Goal: Task Accomplishment & Management: Complete application form

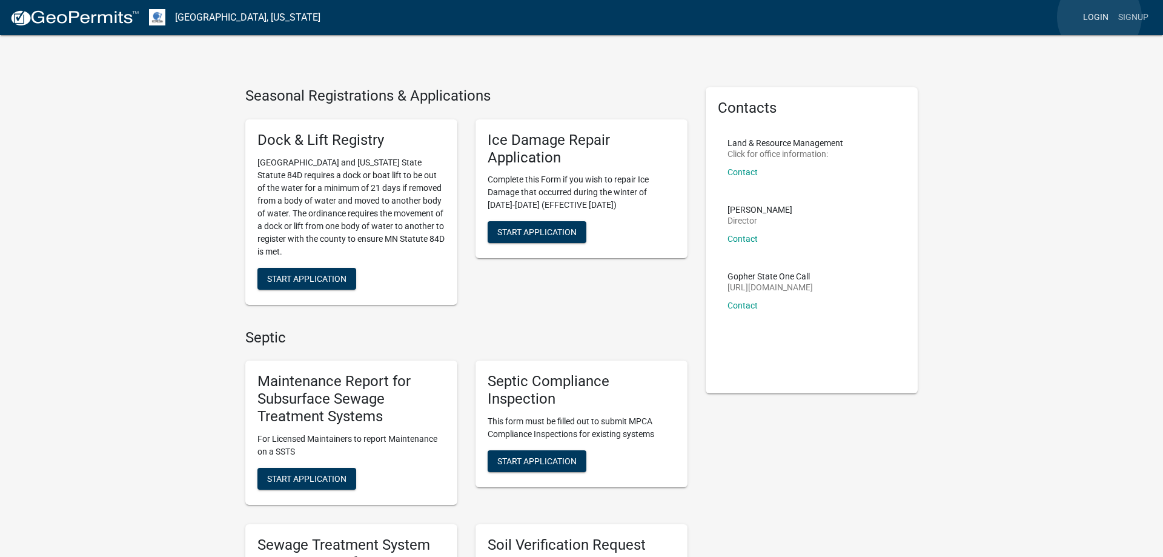
click at [1099, 17] on link "Login" at bounding box center [1095, 17] width 35 height 23
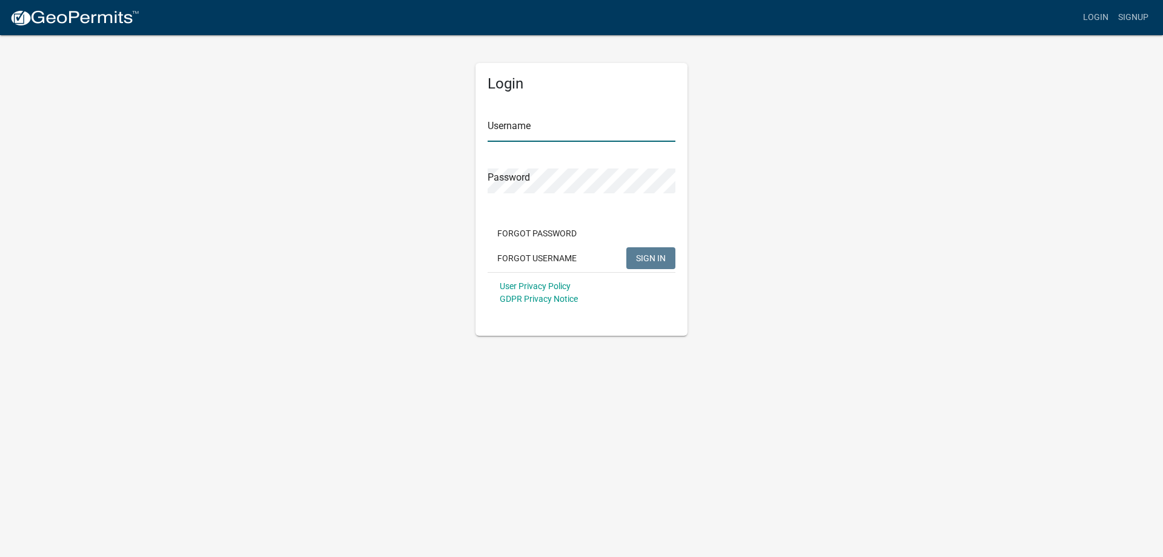
click at [589, 136] on input "Username" at bounding box center [582, 129] width 188 height 25
type input "MJevne"
click at [650, 264] on button "SIGN IN" at bounding box center [650, 258] width 49 height 22
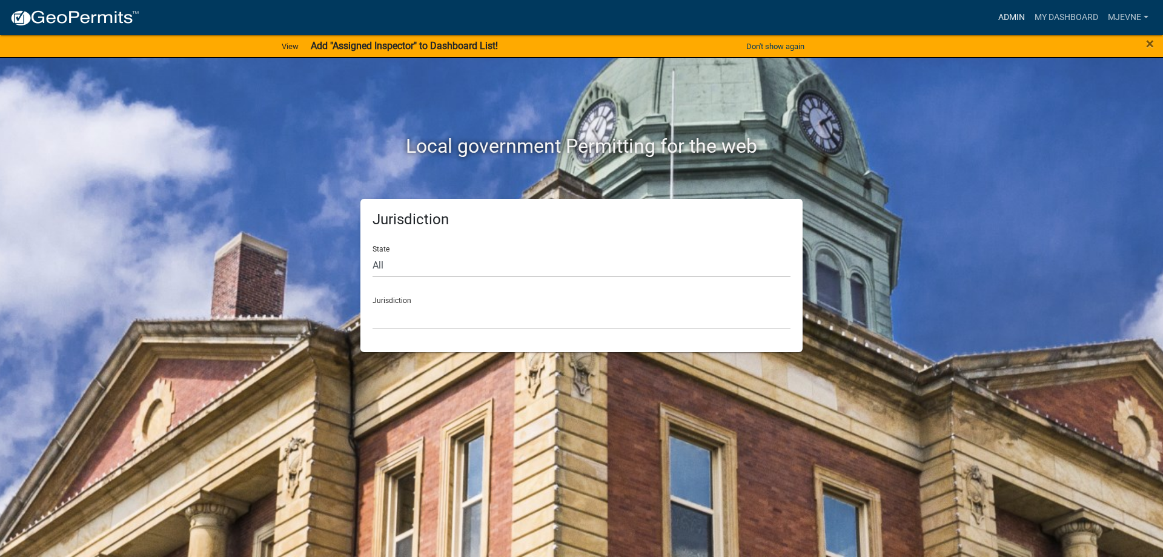
click at [1014, 18] on link "Admin" at bounding box center [1011, 17] width 36 height 23
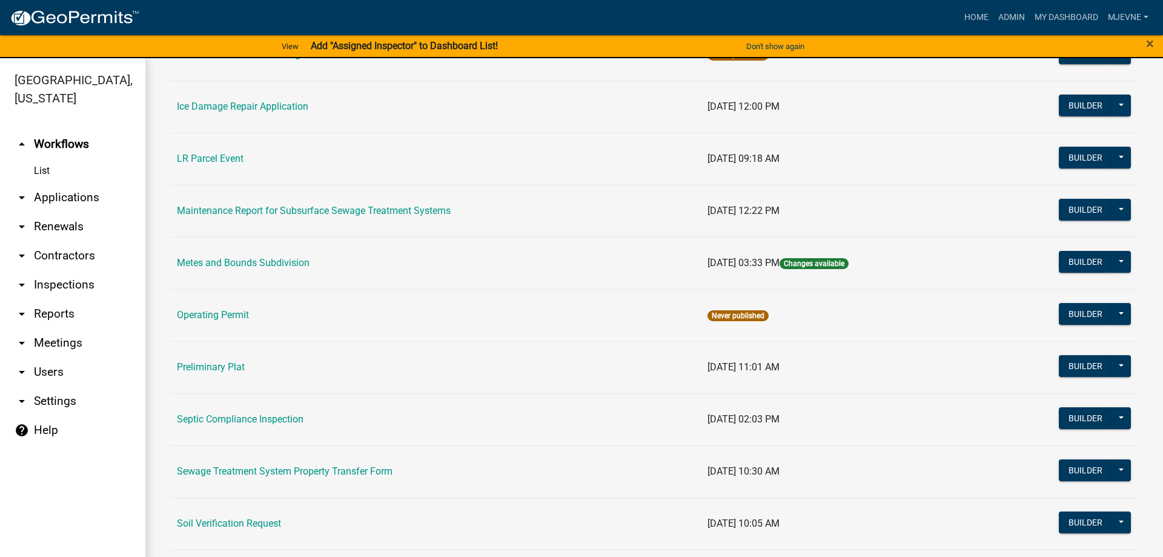
scroll to position [414, 0]
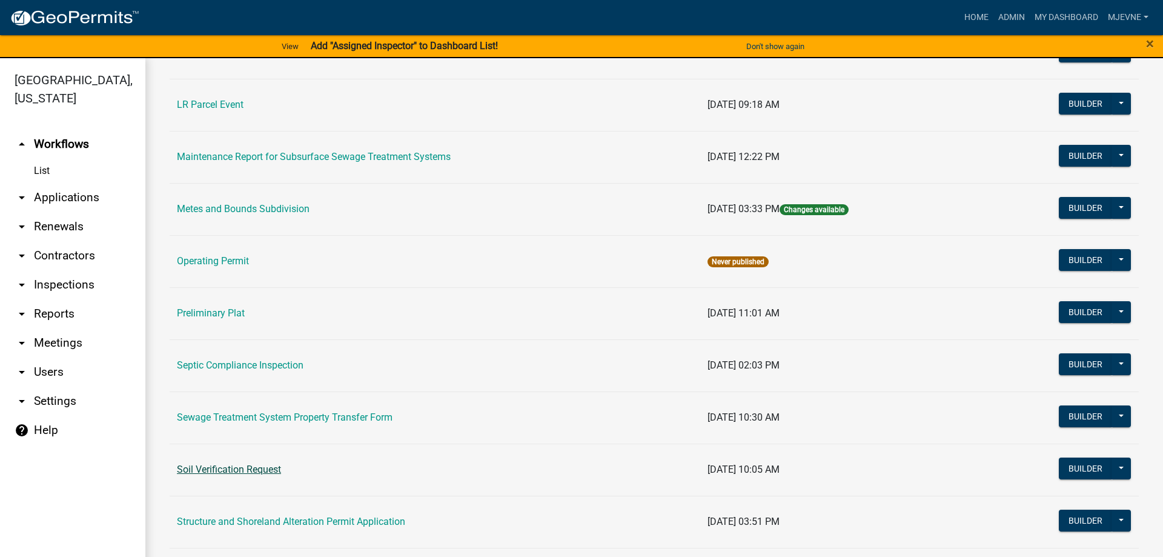
click at [228, 470] on link "Soil Verification Request" at bounding box center [229, 469] width 104 height 12
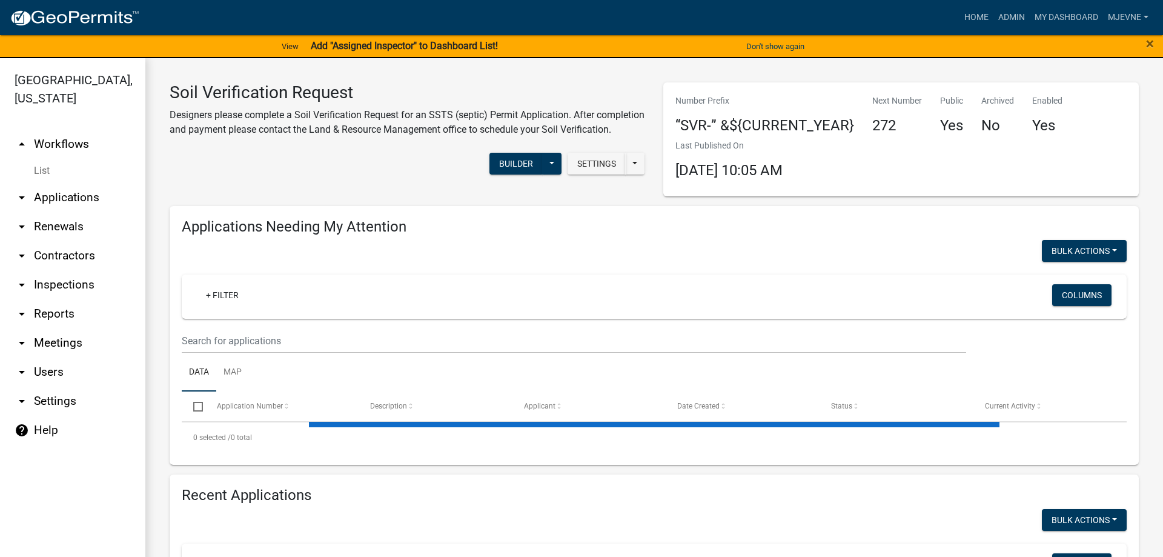
select select "3: 100"
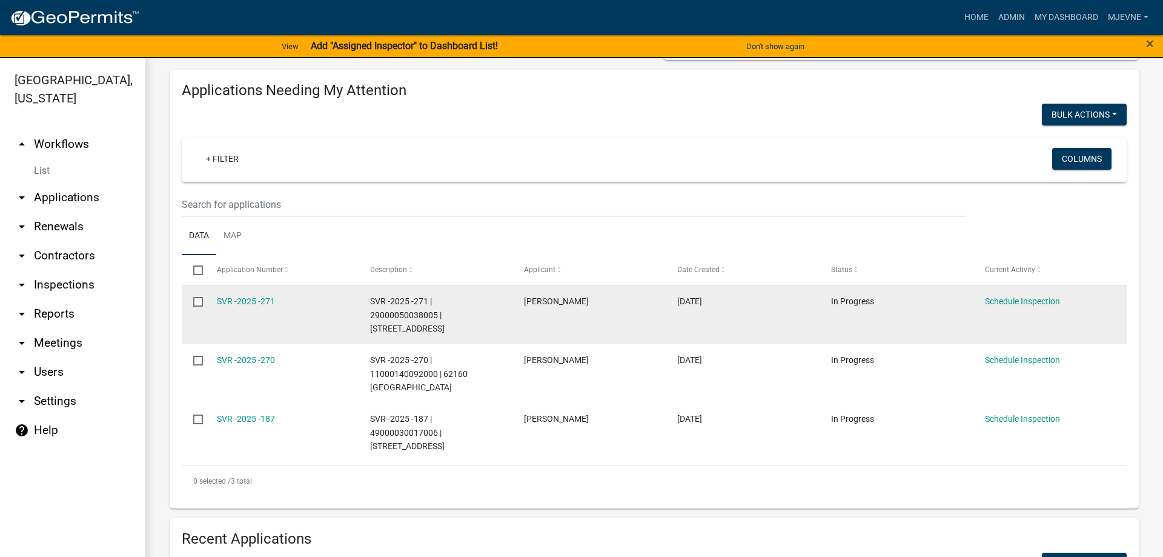
scroll to position [138, 0]
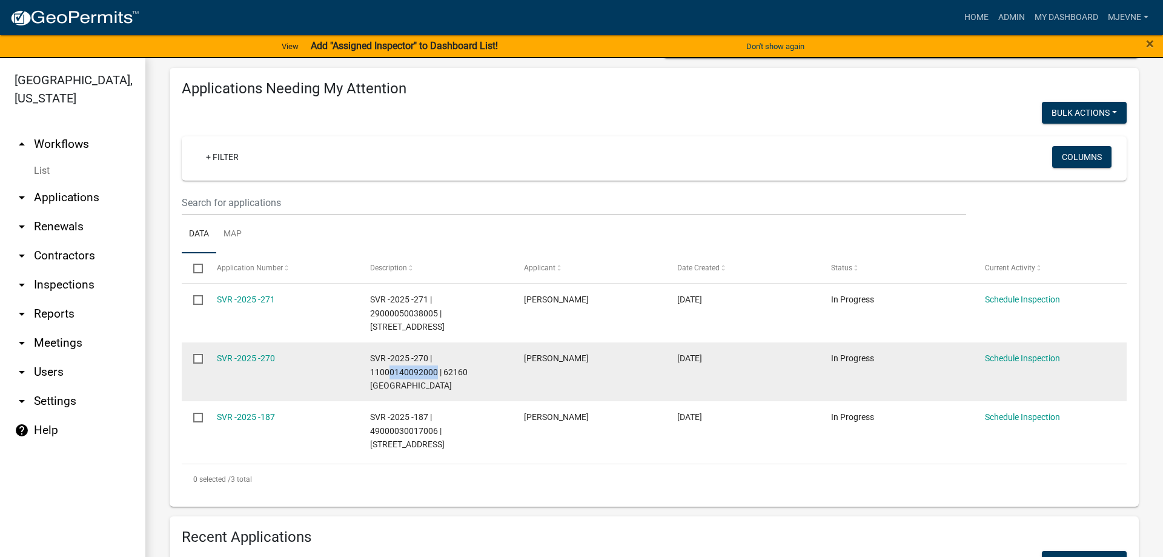
drag, startPoint x: 435, startPoint y: 374, endPoint x: 390, endPoint y: 376, distance: 44.8
click at [390, 376] on span "SVR -2025 -270 | 11000140092000 | 62160 320TH ST" at bounding box center [419, 372] width 98 height 38
click at [428, 392] on div "SVR -2025 -270 | 11000140092000 | 62160 320TH ST" at bounding box center [435, 371] width 130 height 41
drag, startPoint x: 371, startPoint y: 371, endPoint x: 396, endPoint y: 387, distance: 29.4
click at [396, 387] on div "SVR -2025 -270 | 11000140092000 | 62160 320TH ST" at bounding box center [435, 371] width 130 height 41
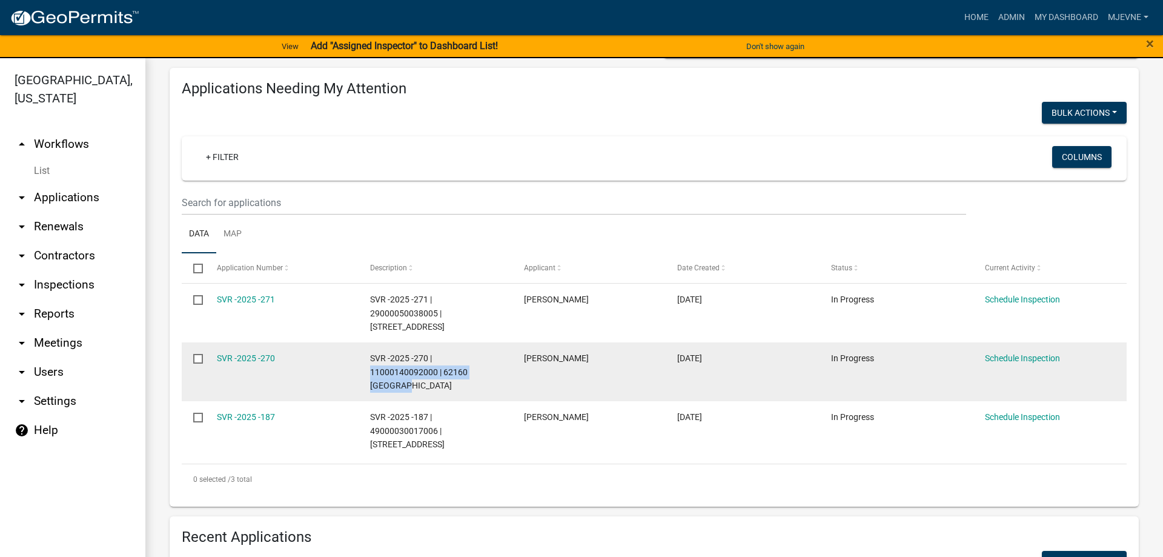
copy span "11000140092000 | 62160 320TH ST"
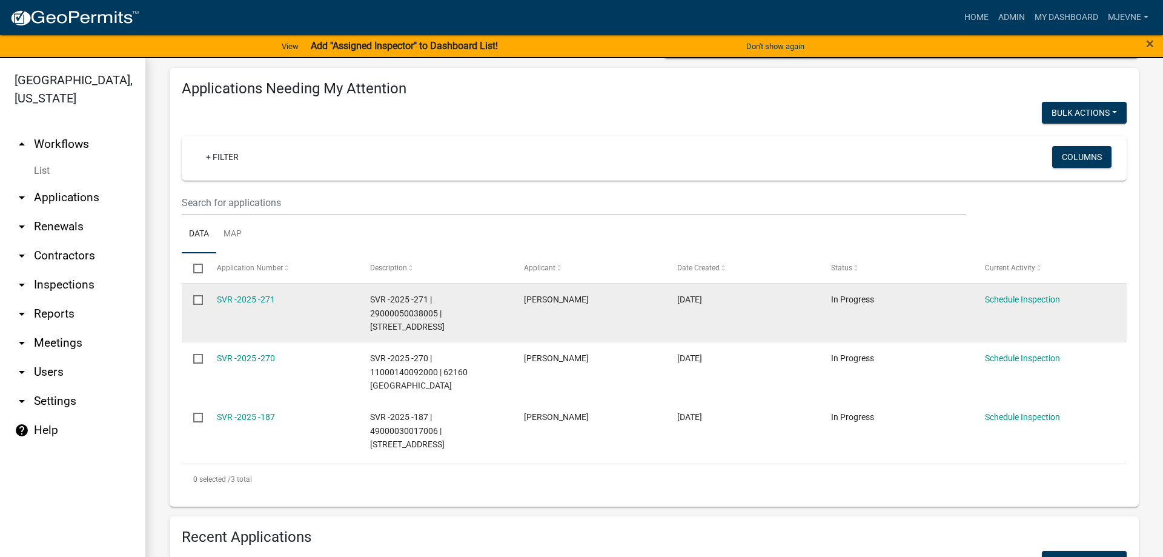
click at [432, 338] on datatable-body-cell "SVR -2025 -271 | 29000050038005 | 41944 CO HWY 128" at bounding box center [436, 312] width 154 height 59
drag, startPoint x: 369, startPoint y: 313, endPoint x: 492, endPoint y: 330, distance: 124.1
click at [492, 330] on datatable-body-cell "SVR -2025 -271 | 29000050038005 | 41944 CO HWY 128" at bounding box center [436, 312] width 154 height 59
copy span "29000050038005 | 41944 CO HWY 128"
click at [245, 299] on link "SVR -2025 -271" at bounding box center [246, 299] width 58 height 10
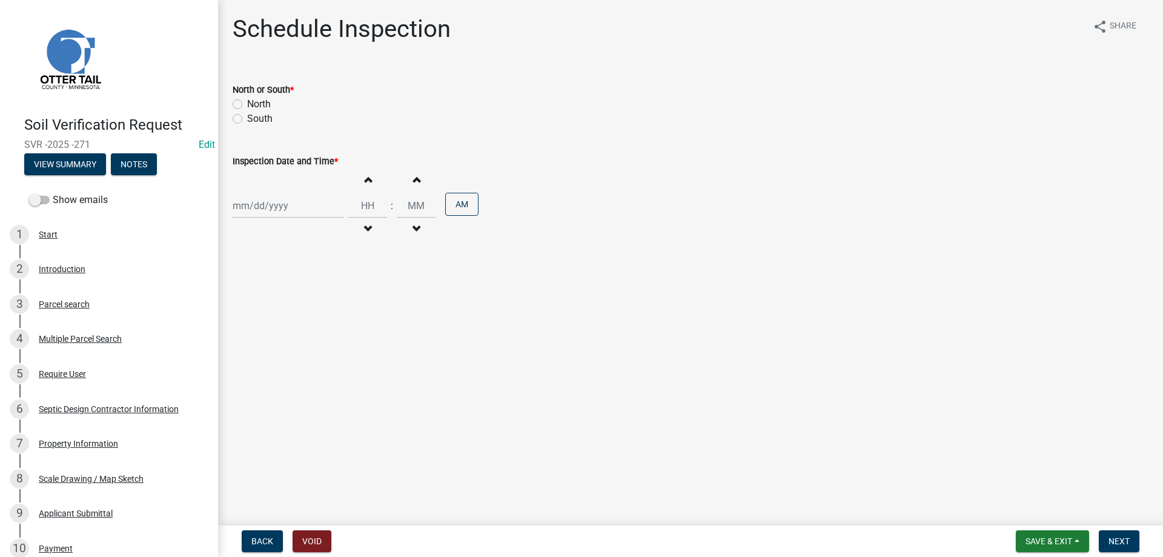
click at [247, 117] on label "South" at bounding box center [259, 118] width 25 height 15
click at [247, 117] on input "South" at bounding box center [251, 115] width 8 height 8
radio input "true"
click at [281, 208] on input "Inspection Date and Time *" at bounding box center [288, 205] width 111 height 25
select select "8"
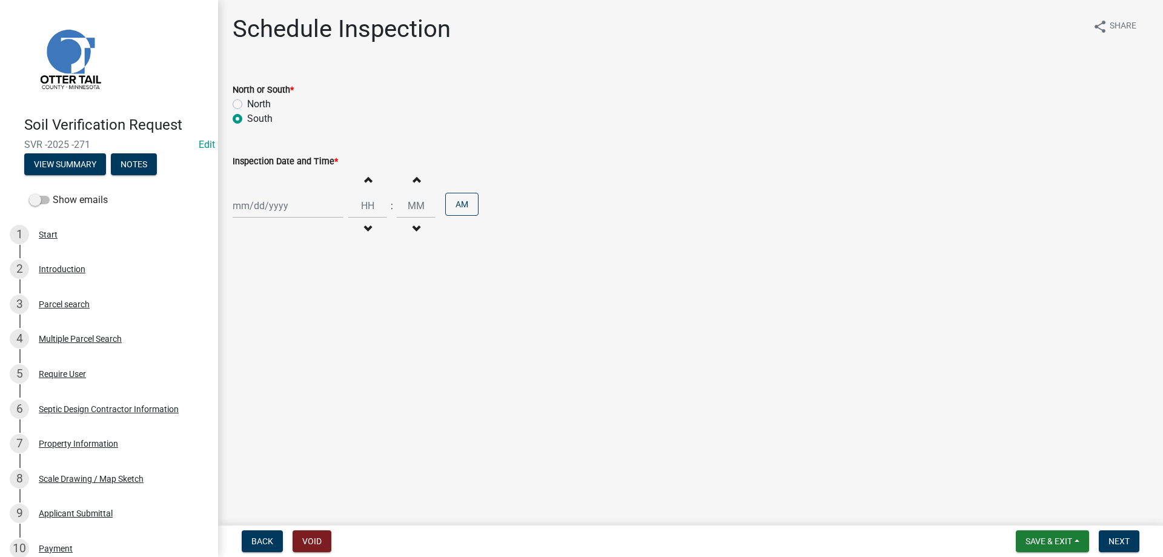
select select "2025"
click at [245, 328] on div "18" at bounding box center [244, 328] width 19 height 19
type input "08/18/2025"
click at [370, 180] on span "button" at bounding box center [368, 179] width 6 height 10
type input "01"
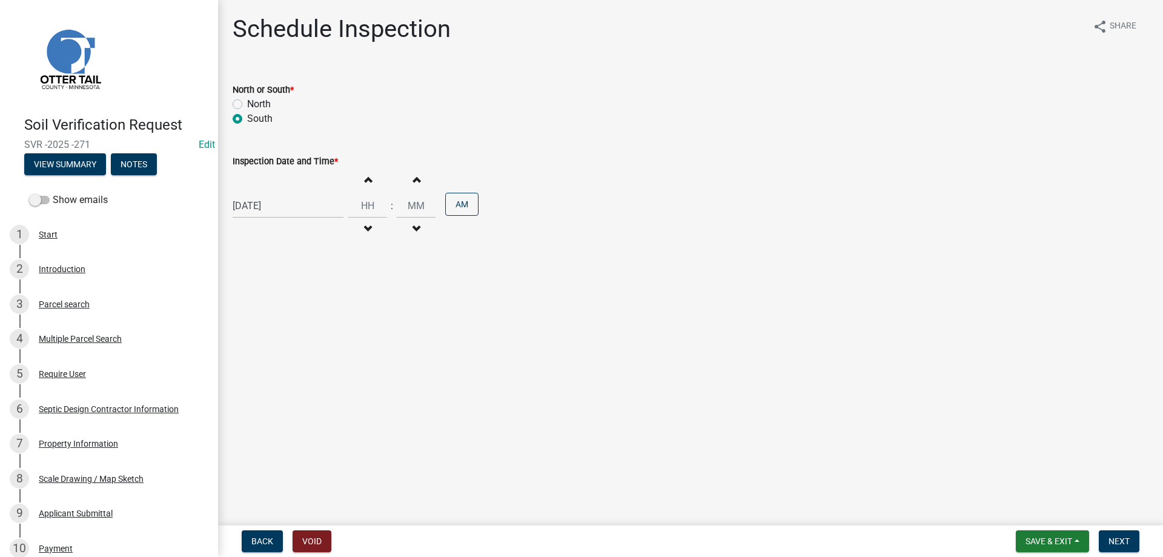
type input "00"
click at [370, 180] on span "button" at bounding box center [368, 179] width 6 height 10
click at [371, 226] on span "button" at bounding box center [368, 229] width 6 height 10
type input "12"
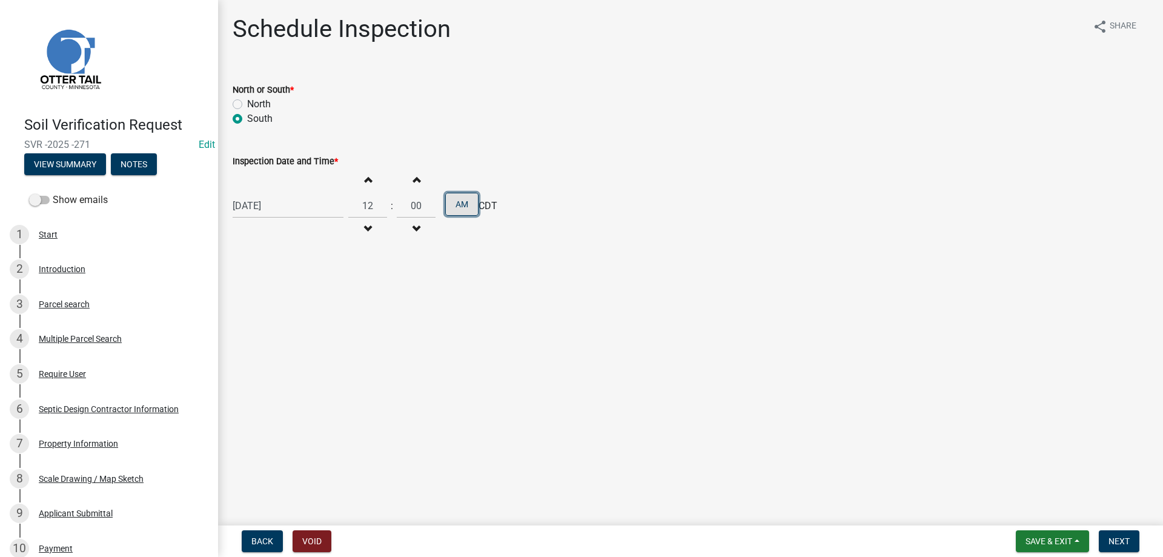
click at [470, 204] on button "AM" at bounding box center [461, 204] width 33 height 23
click at [1126, 543] on span "Next" at bounding box center [1118, 541] width 21 height 10
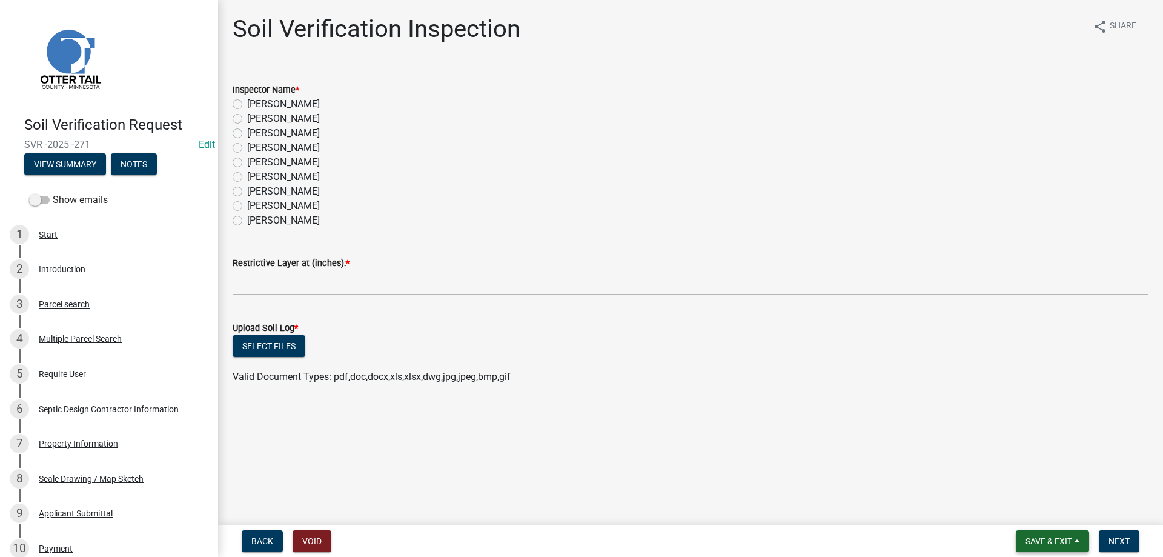
click at [1034, 543] on span "Save & Exit" at bounding box center [1048, 541] width 47 height 10
click at [1019, 509] on button "Save & Exit" at bounding box center [1040, 509] width 97 height 29
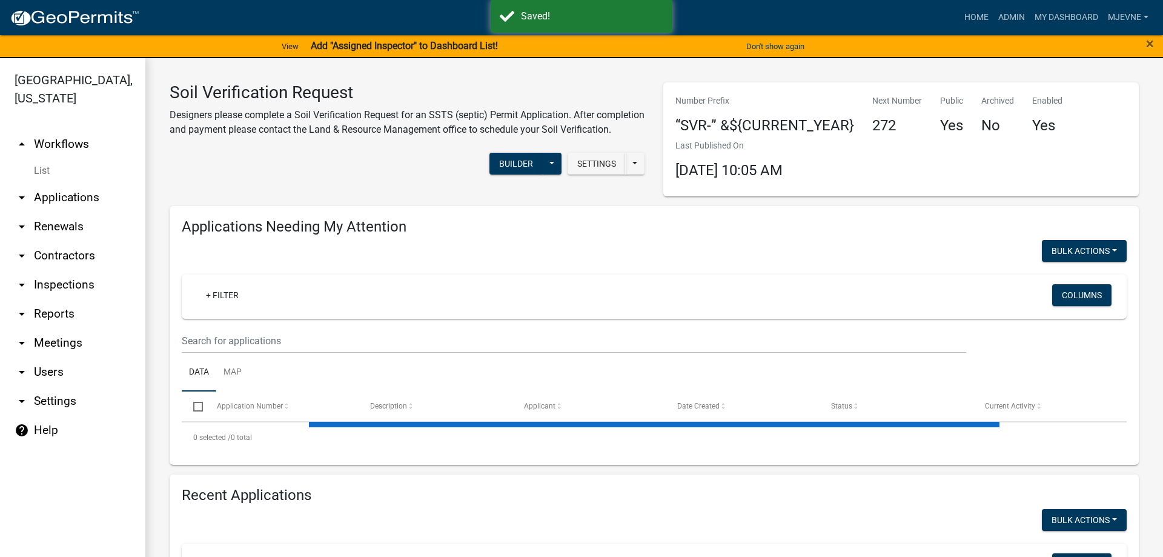
select select "3: 100"
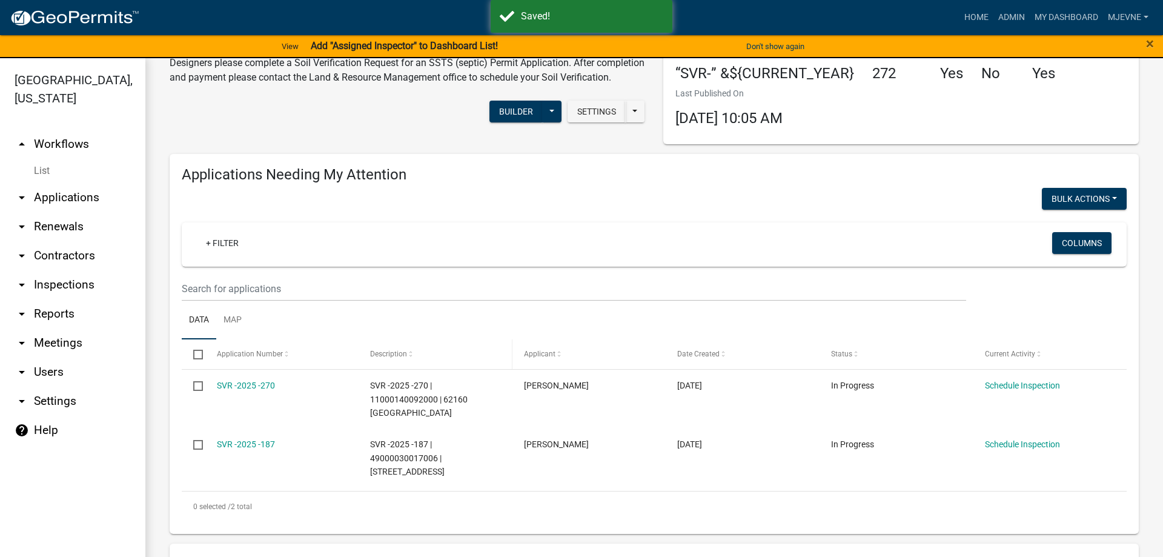
scroll to position [69, 0]
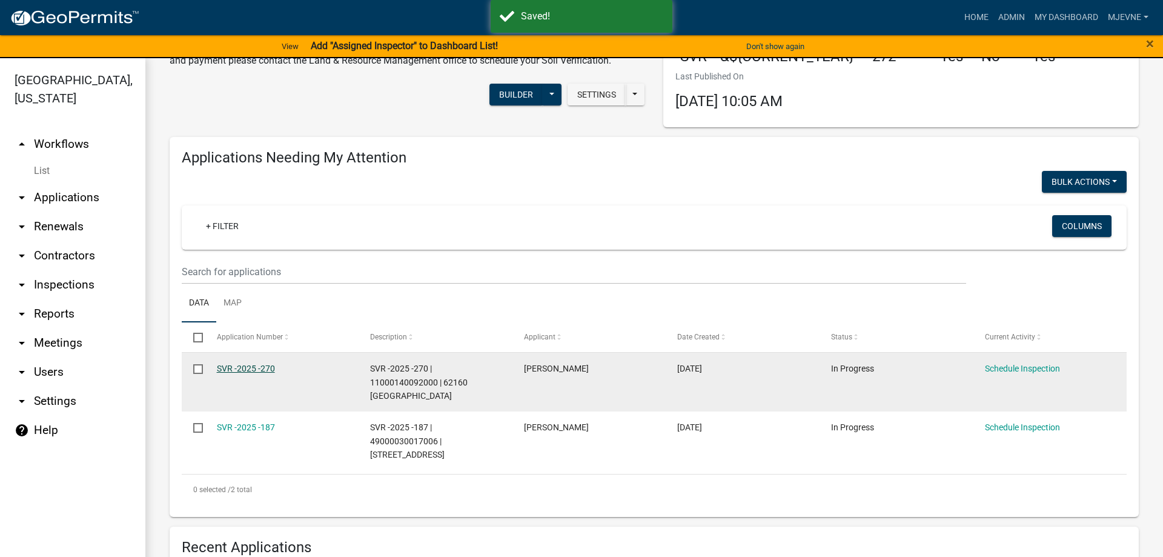
click at [251, 371] on link "SVR -2025 -270" at bounding box center [246, 368] width 58 height 10
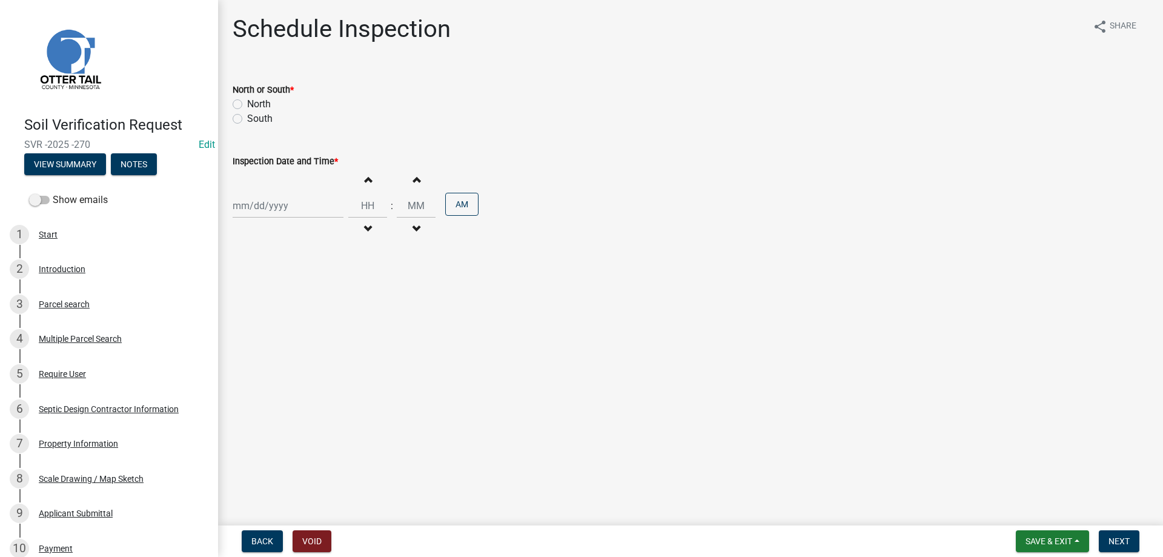
click at [247, 104] on label "North" at bounding box center [259, 104] width 24 height 15
click at [247, 104] on input "North" at bounding box center [251, 101] width 8 height 8
radio input "true"
click at [301, 209] on input "Inspection Date and Time *" at bounding box center [288, 205] width 111 height 25
select select "8"
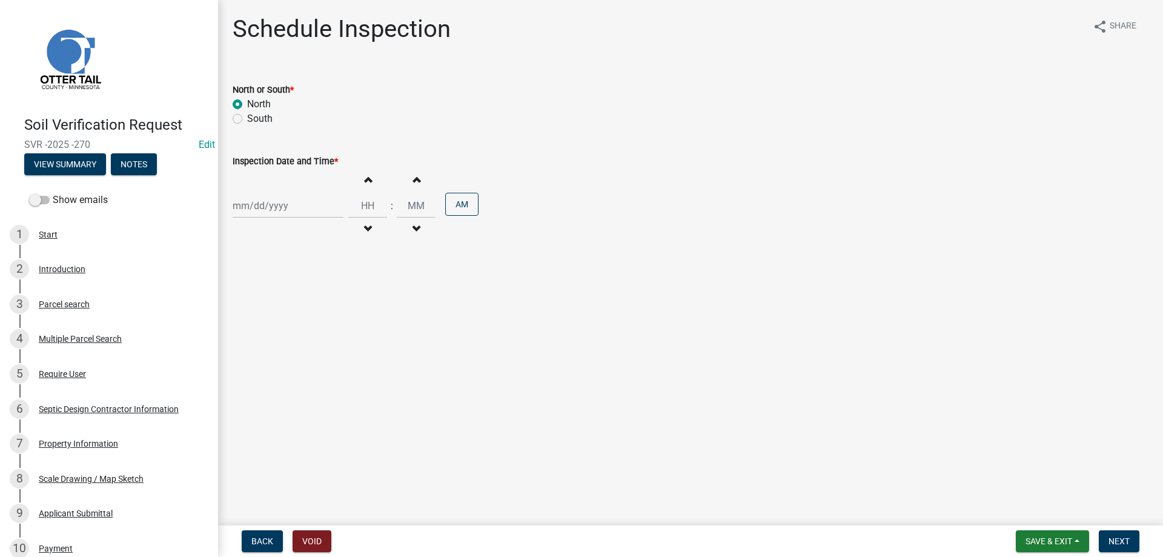
select select "2025"
click at [248, 331] on div "18" at bounding box center [244, 328] width 19 height 19
type input "08/18/2025"
click at [374, 223] on button "Decrement hours" at bounding box center [367, 229] width 25 height 22
type input "11"
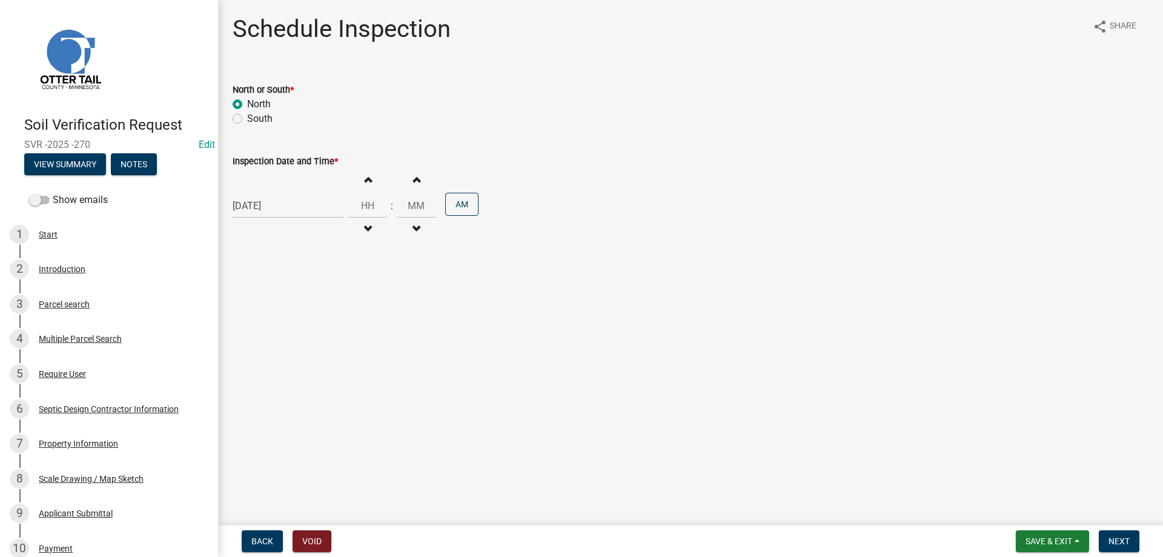
type input "00"
click at [478, 202] on button "PM" at bounding box center [461, 204] width 33 height 23
click at [1118, 538] on span "Next" at bounding box center [1118, 541] width 21 height 10
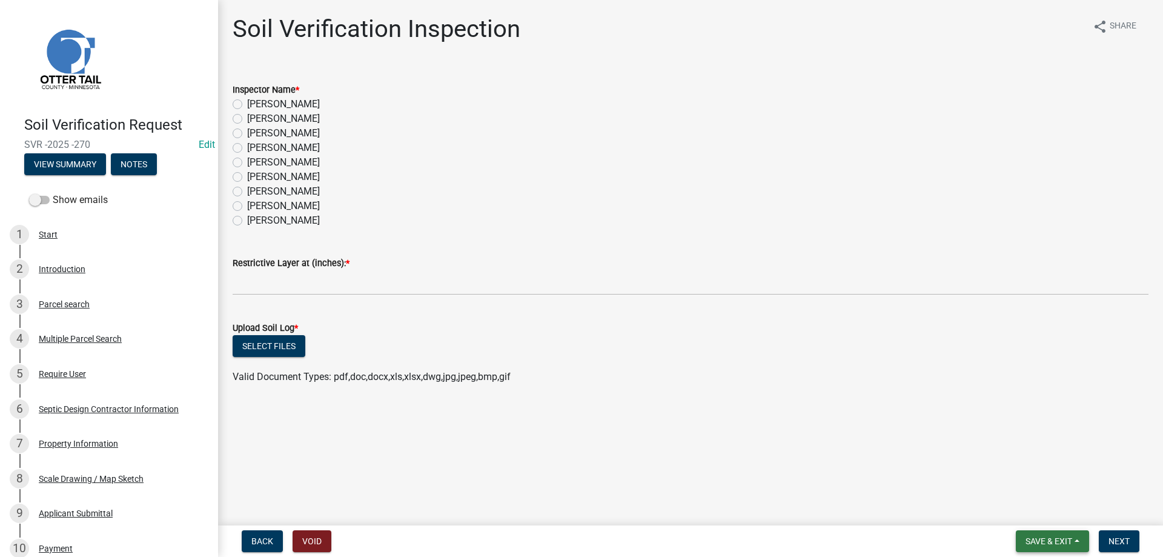
click at [1035, 538] on span "Save & Exit" at bounding box center [1048, 541] width 47 height 10
click at [1016, 508] on button "Save & Exit" at bounding box center [1040, 509] width 97 height 29
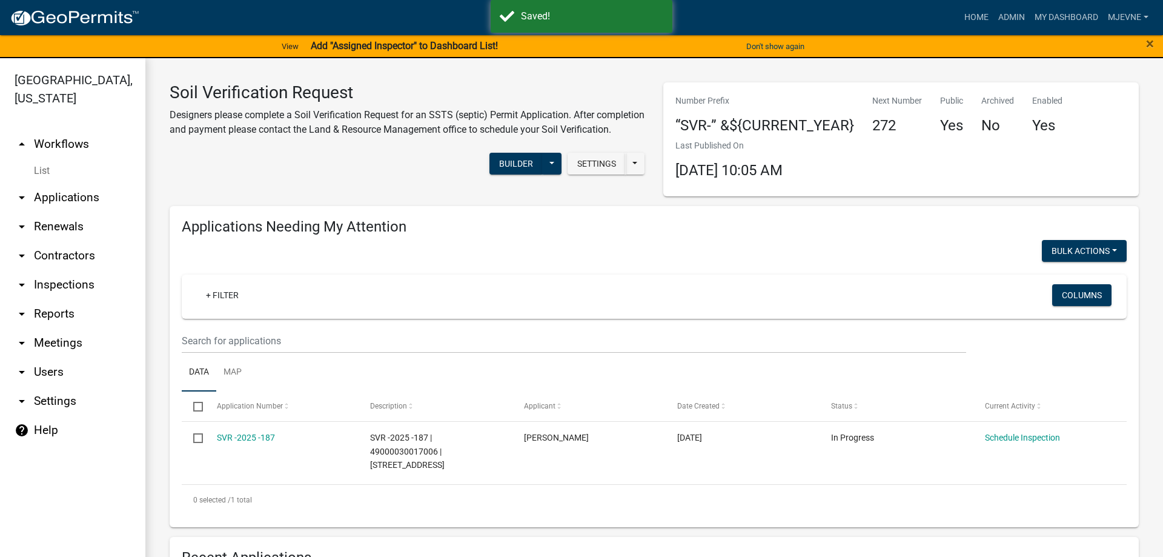
select select "3: 100"
click at [1015, 15] on link "Admin" at bounding box center [1011, 17] width 36 height 23
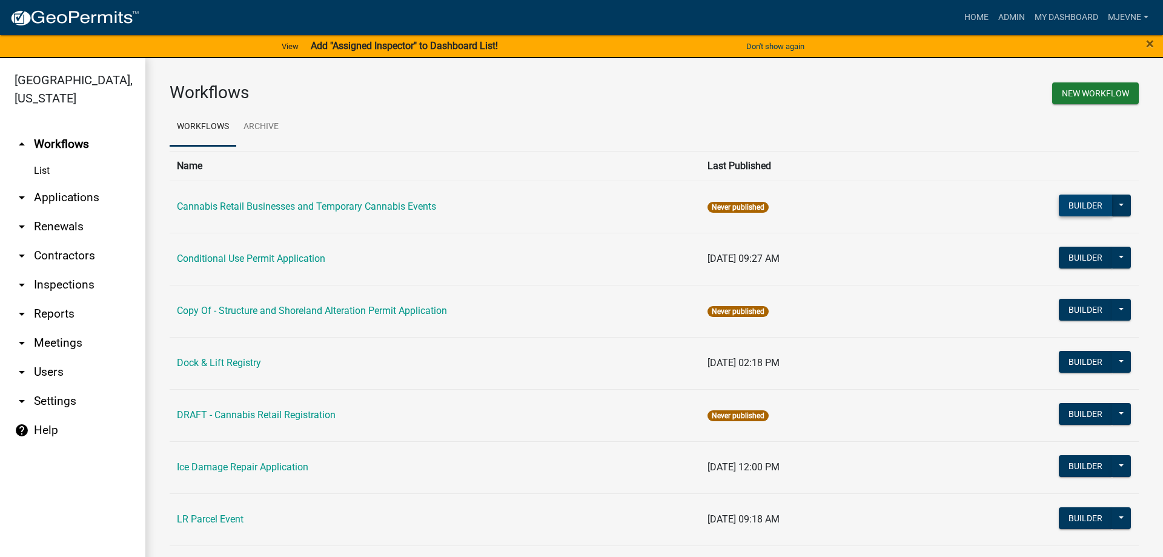
click at [1105, 208] on button "Builder" at bounding box center [1085, 205] width 53 height 22
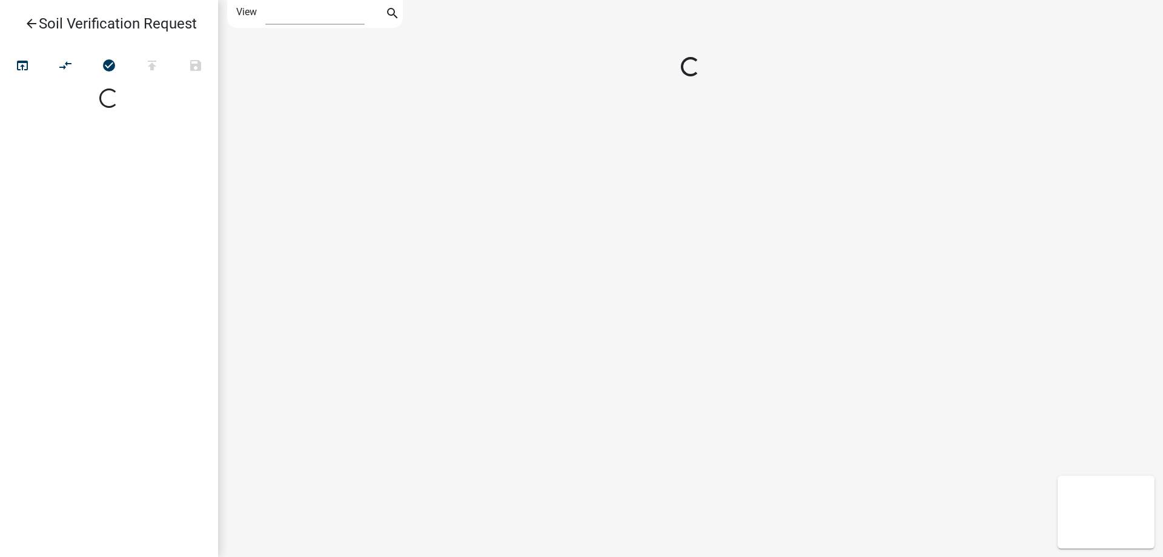
select select "1"
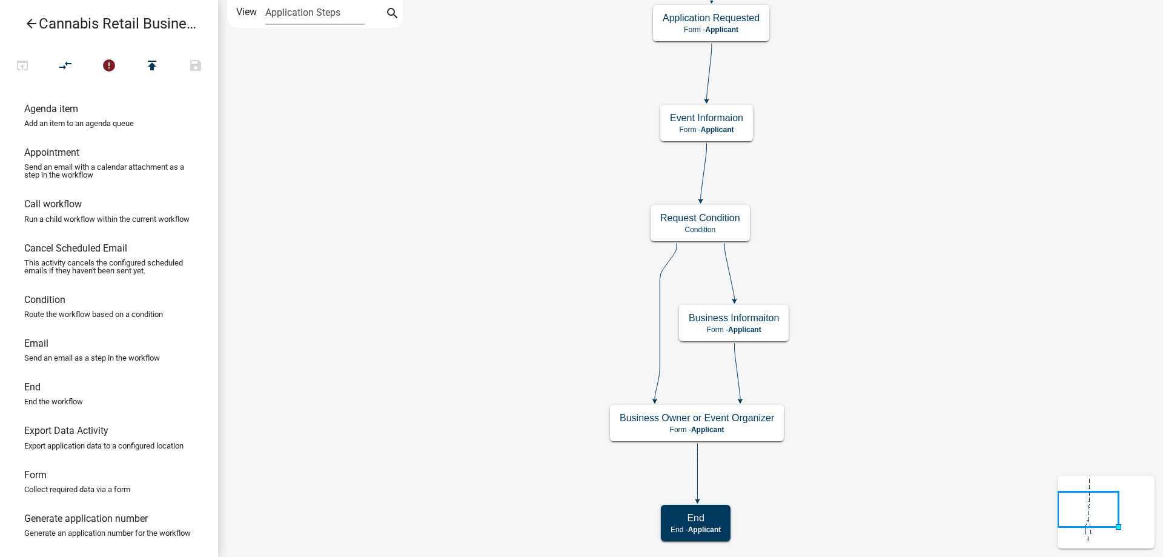
click at [542, 146] on div "start Start - Applicant Application Introduction Form - Applicant Parcel search…" at bounding box center [690, 278] width 945 height 557
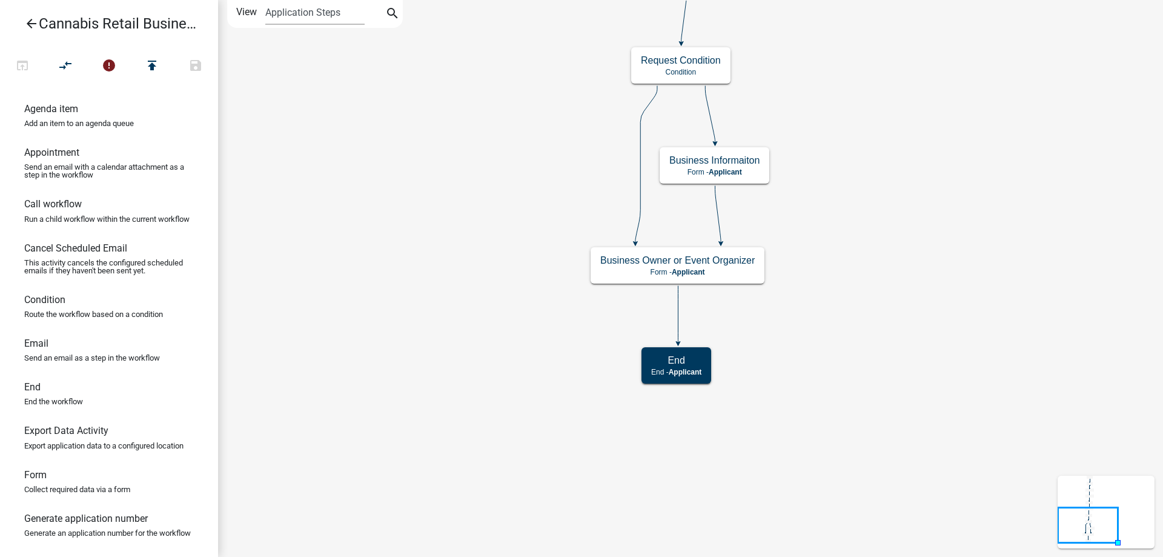
click at [494, 201] on div "start Start - Applicant Application Introduction Form - Applicant Parcel search…" at bounding box center [690, 278] width 945 height 557
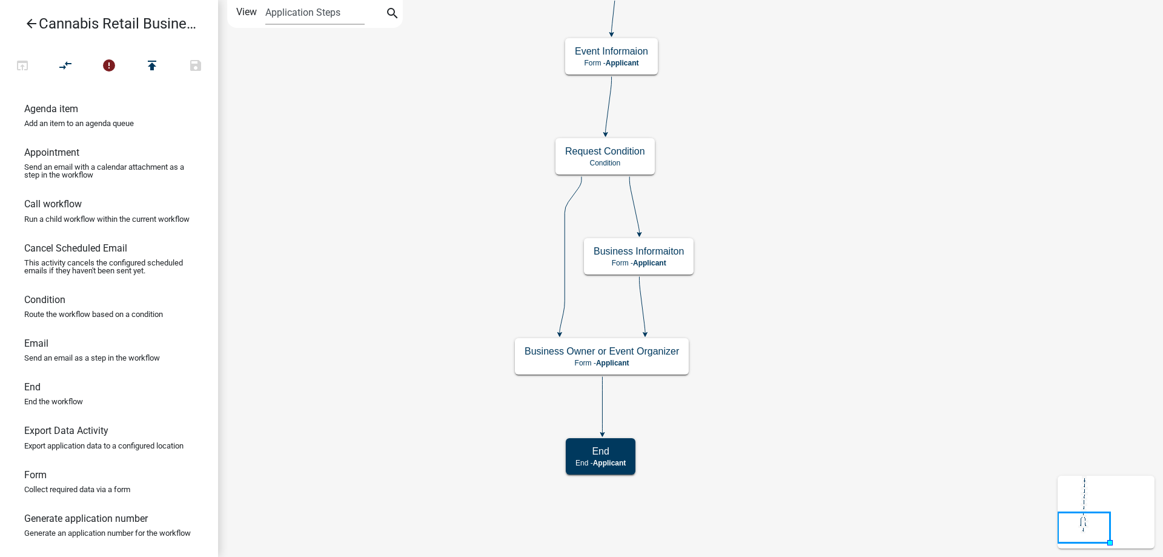
click at [803, 228] on div "start Start - Applicant Application Introduction Form - Applicant Parcel search…" at bounding box center [690, 278] width 945 height 557
click at [678, 263] on g "Business Informaiton Form - Applicant" at bounding box center [639, 255] width 110 height 35
click at [678, 263] on p "Form - Applicant" at bounding box center [639, 263] width 90 height 8
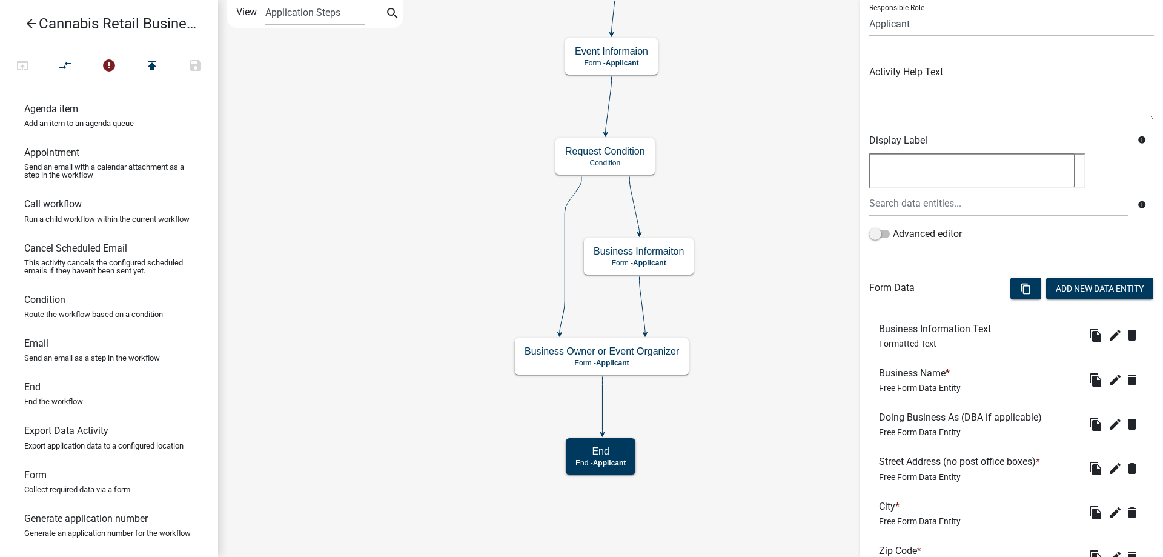
scroll to position [124, 0]
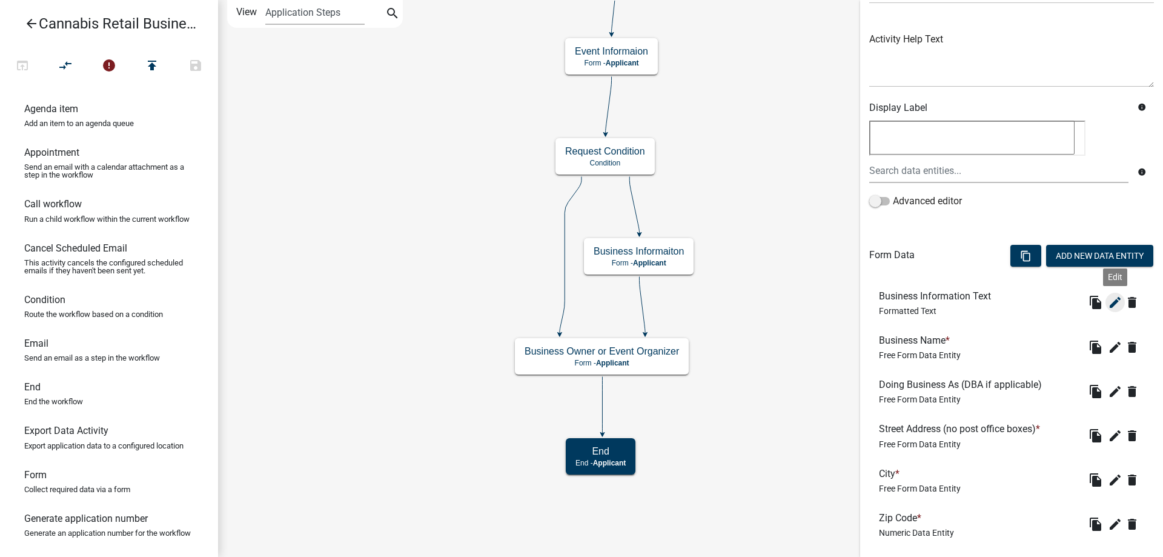
click at [1113, 301] on icon "edit" at bounding box center [1115, 302] width 15 height 15
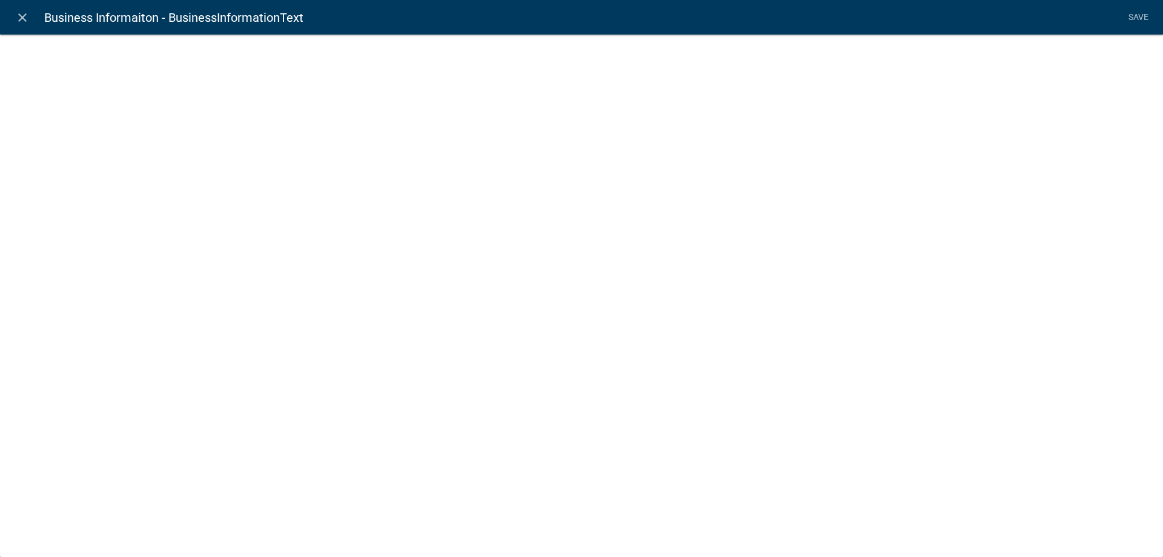
select select "rich-text"
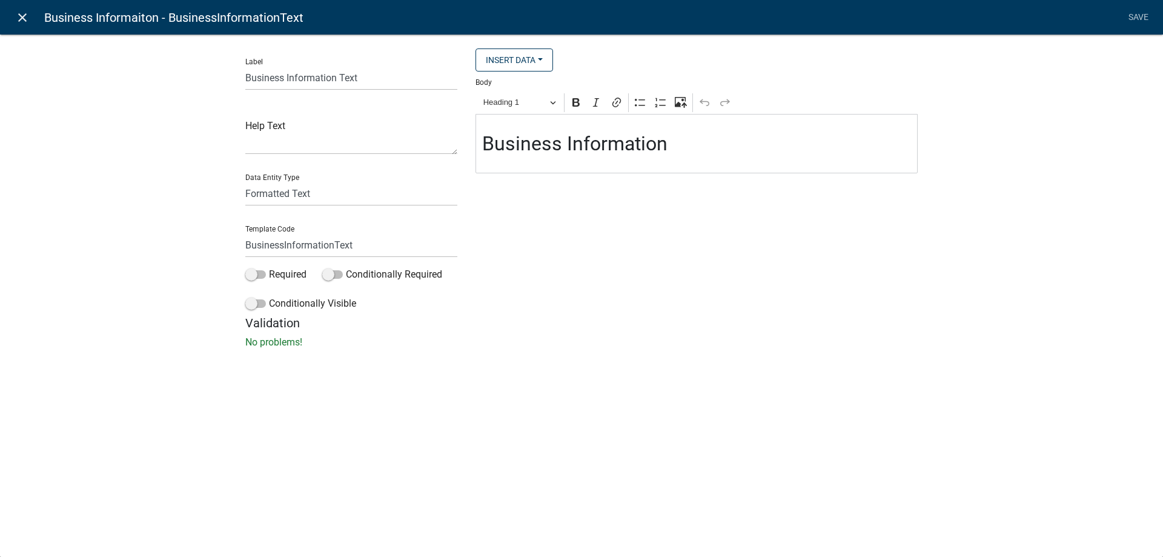
click at [23, 16] on icon "close" at bounding box center [22, 17] width 15 height 15
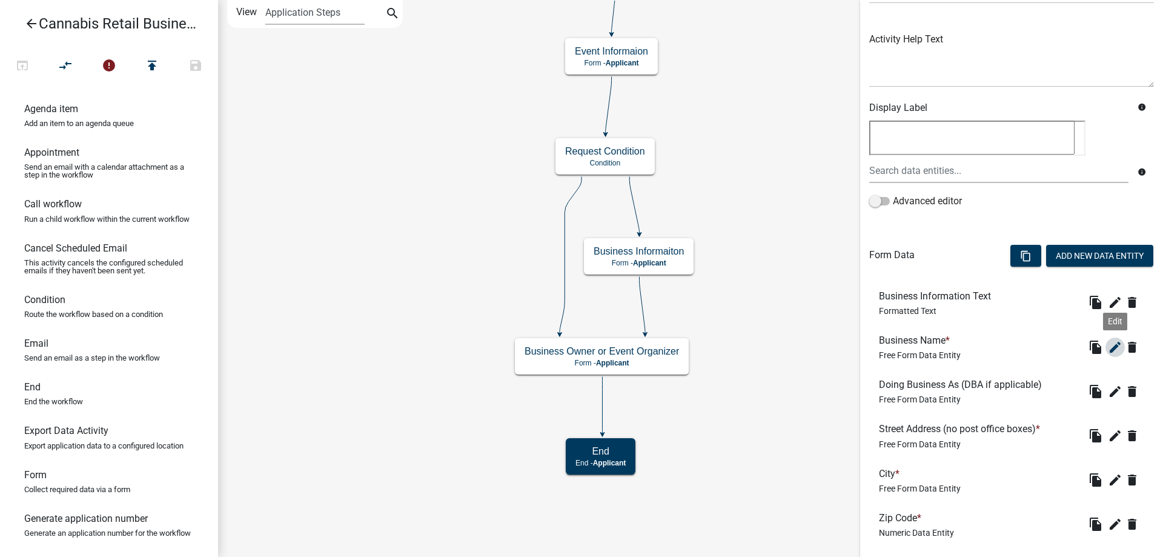
click at [1114, 346] on icon "edit" at bounding box center [1115, 347] width 15 height 15
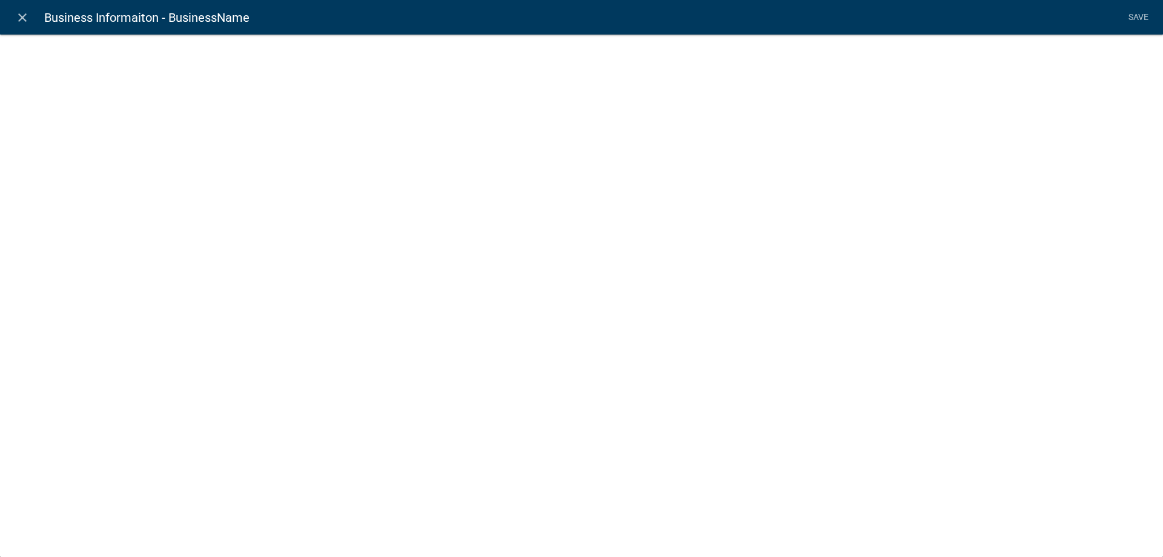
select select "2: Object"
select select "1: true"
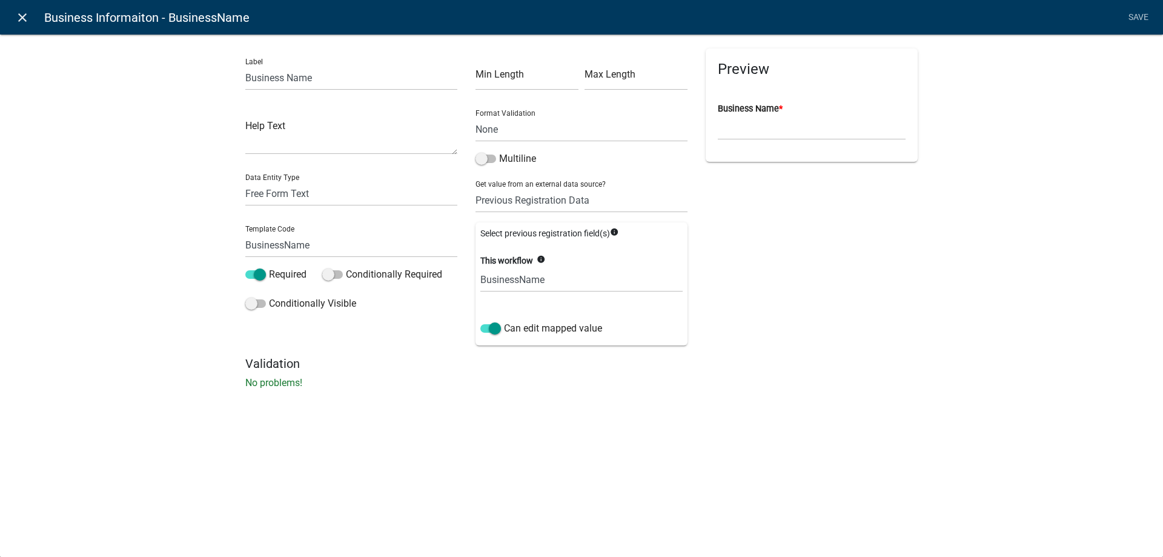
click at [21, 15] on icon "close" at bounding box center [22, 17] width 15 height 15
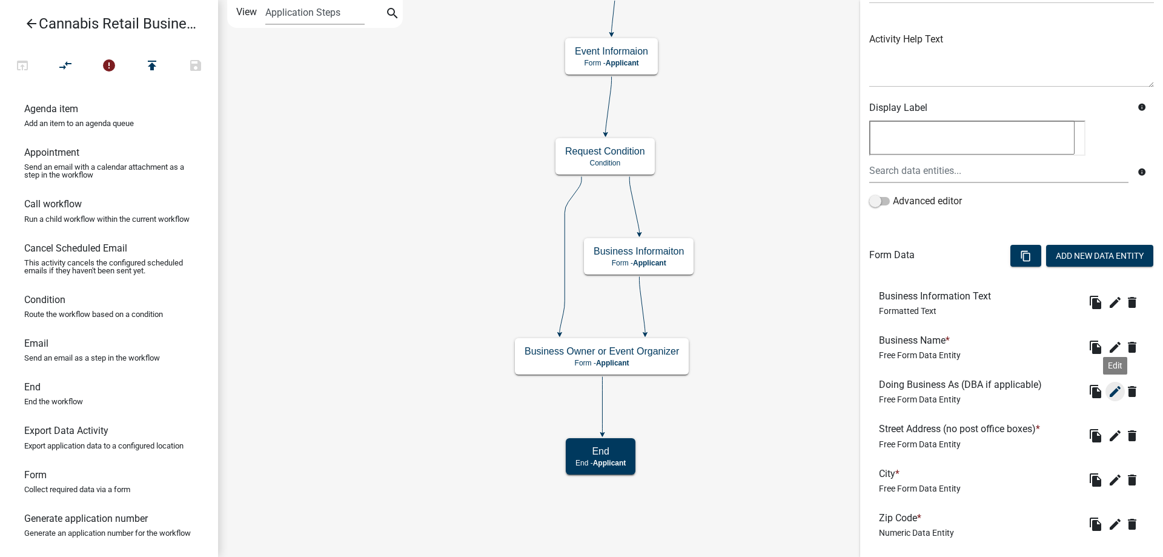
click at [1116, 392] on icon "edit" at bounding box center [1115, 391] width 15 height 15
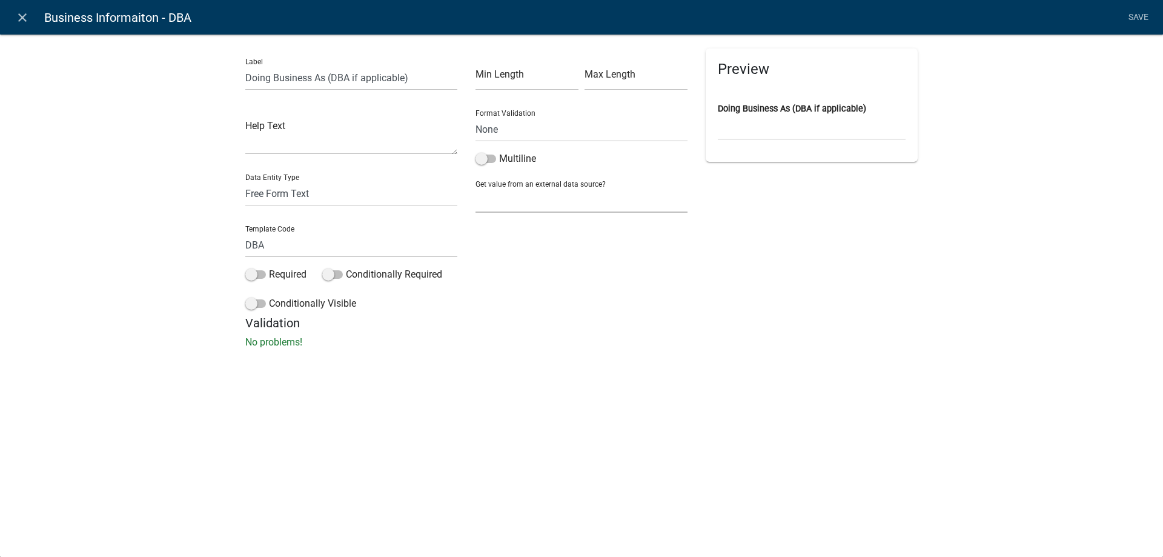
click at [475, 188] on select "None Parcel search Previous Registration Data Applicant Data" at bounding box center [581, 200] width 212 height 25
select select "2: Object"
click option "Previous Registration Data" at bounding box center [0, 0] width 0 height 0
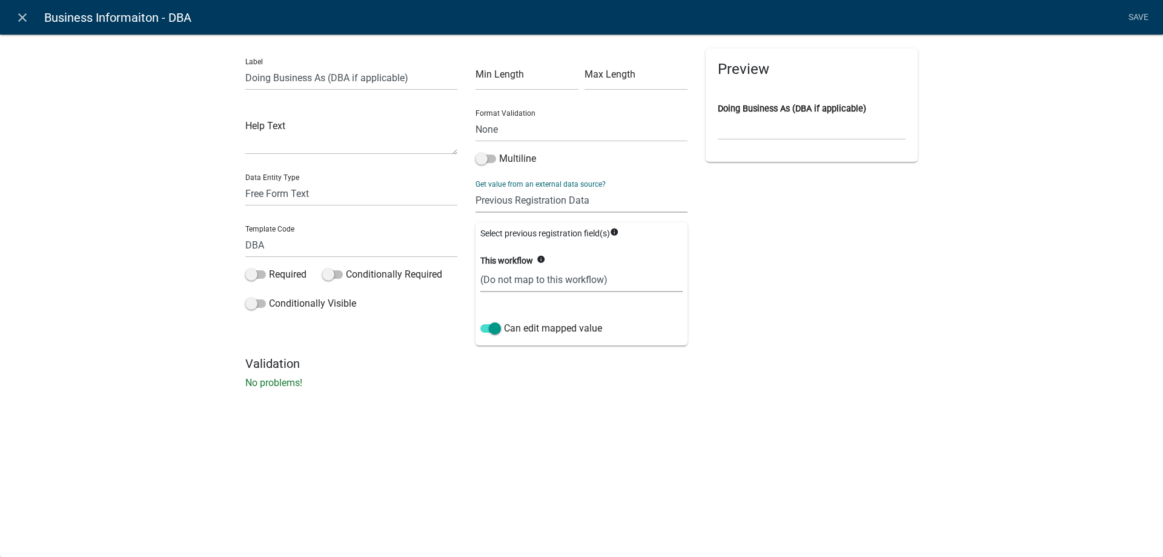
click at [480, 267] on select "(Do not map to this workflow) DBA" at bounding box center [581, 279] width 202 height 25
select select "1: true"
click option "DBA" at bounding box center [0, 0] width 0 height 0
click at [1139, 19] on link "Save" at bounding box center [1138, 17] width 30 height 23
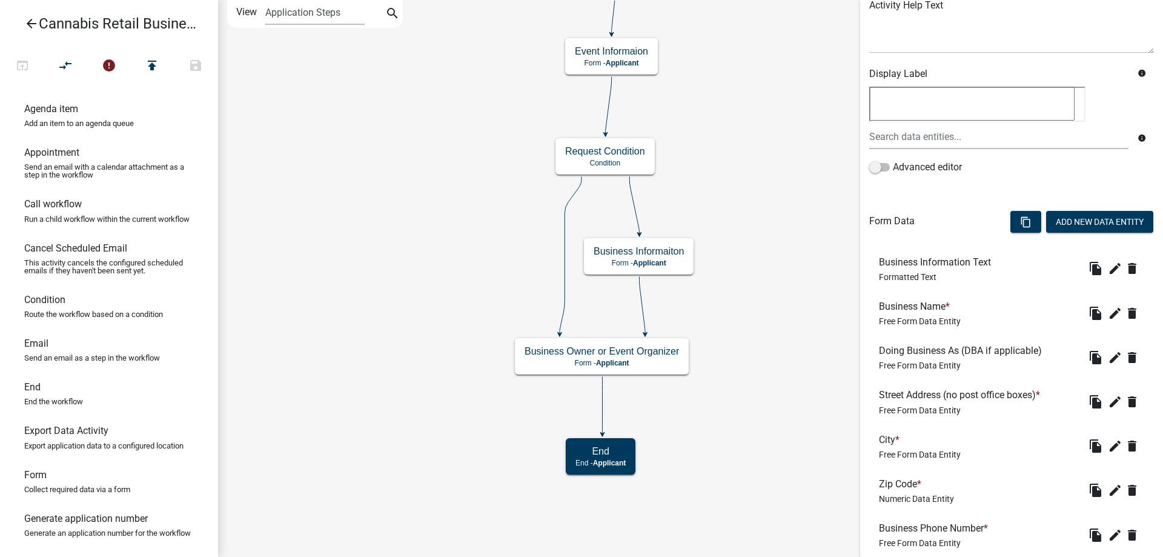
scroll to position [185, 0]
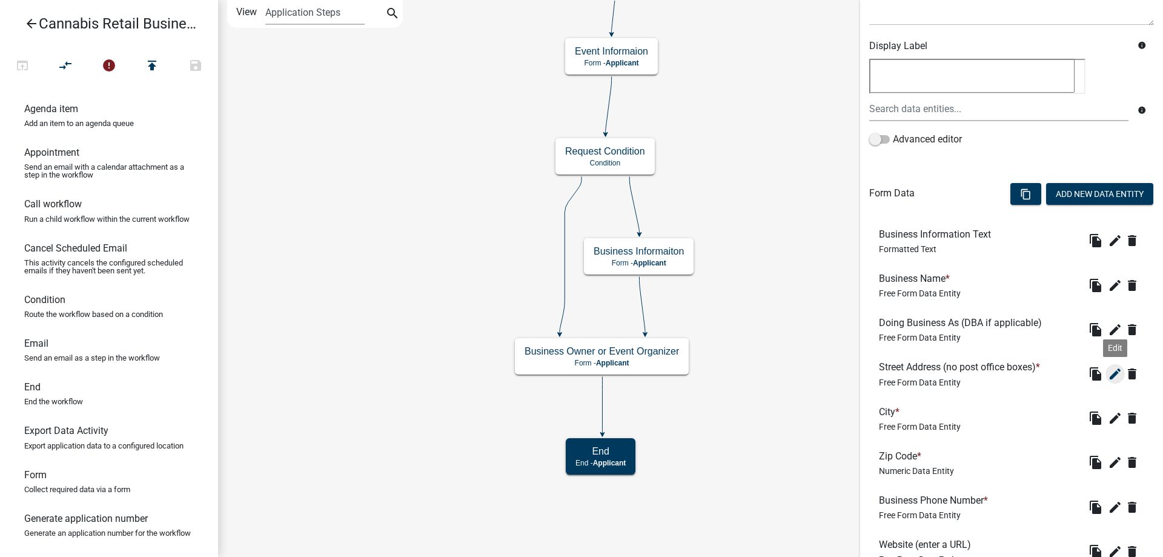
click at [1113, 375] on icon "edit" at bounding box center [1115, 373] width 15 height 15
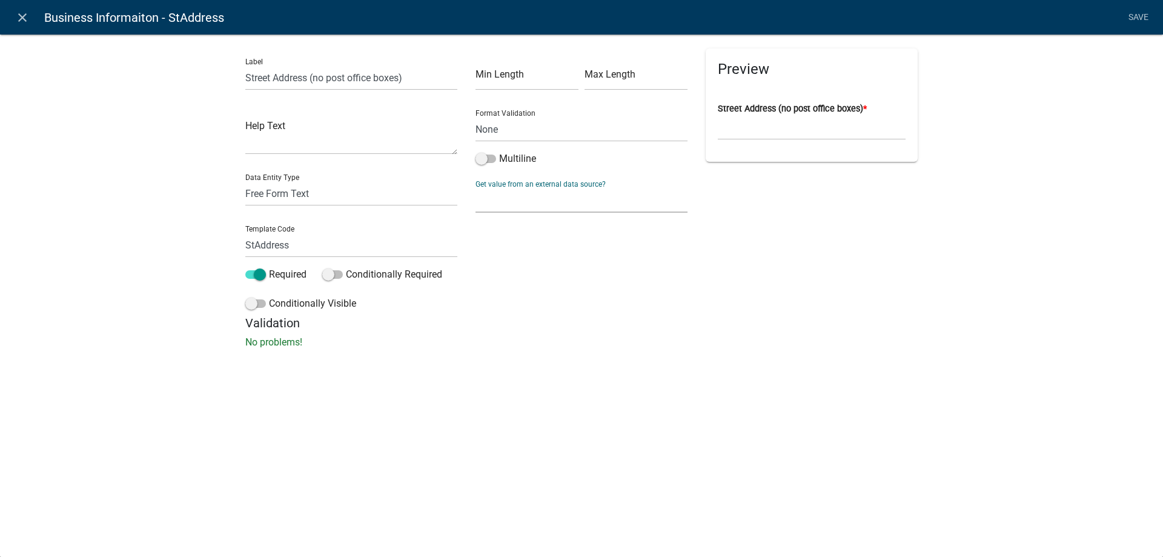
click at [475, 188] on select "None Parcel search Previous Registration Data Applicant Data" at bounding box center [581, 200] width 212 height 25
select select "2: Object"
click option "Previous Registration Data" at bounding box center [0, 0] width 0 height 0
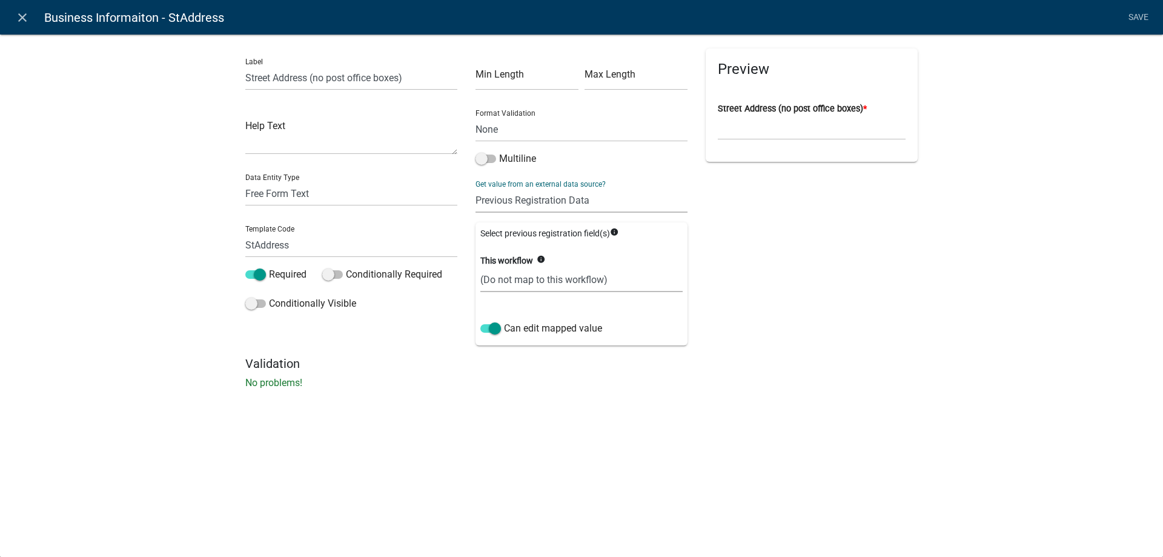
click at [480, 267] on select "(Do not map to this workflow) StAddress" at bounding box center [581, 279] width 202 height 25
select select "1: true"
click option "StAddress" at bounding box center [0, 0] width 0 height 0
click at [1140, 15] on link "Save" at bounding box center [1138, 17] width 30 height 23
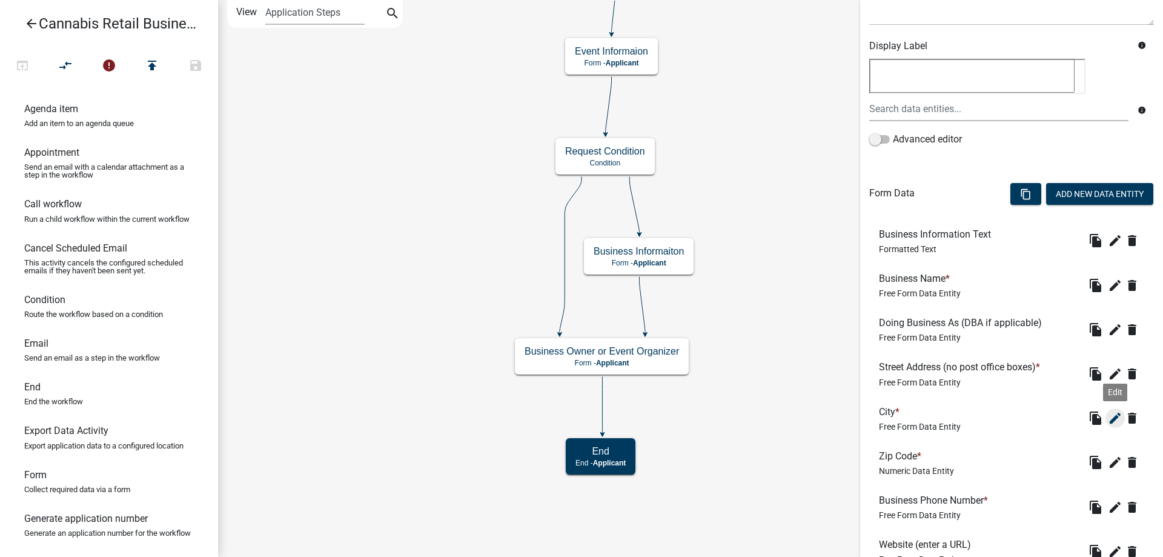
click at [1117, 415] on icon "edit" at bounding box center [1115, 418] width 15 height 15
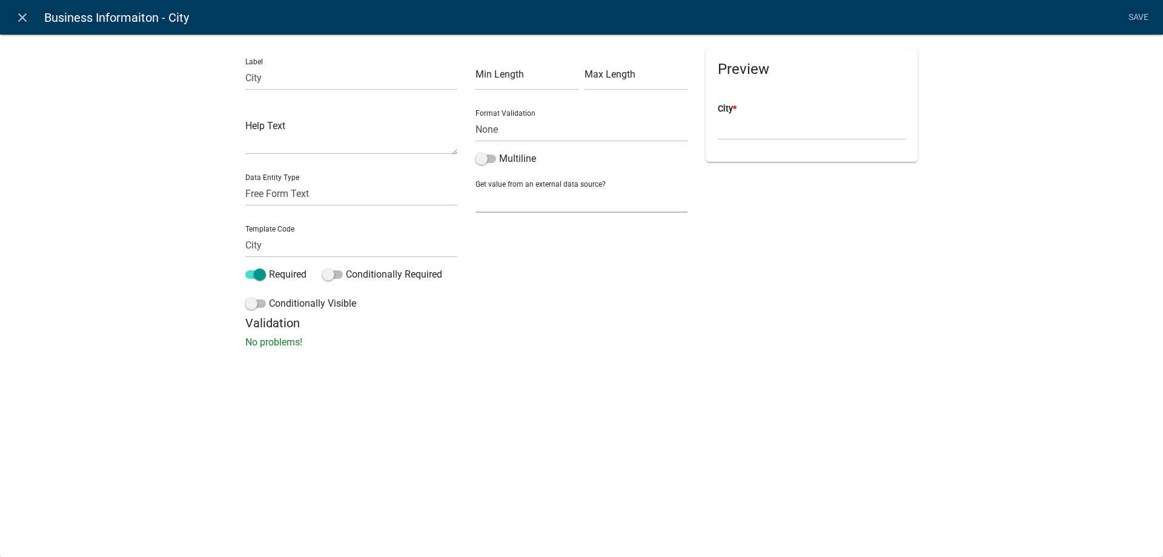
click at [475, 188] on select "None Parcel search Previous Registration Data Applicant Data" at bounding box center [581, 200] width 212 height 25
select select "2: Object"
click option "Previous Registration Data" at bounding box center [0, 0] width 0 height 0
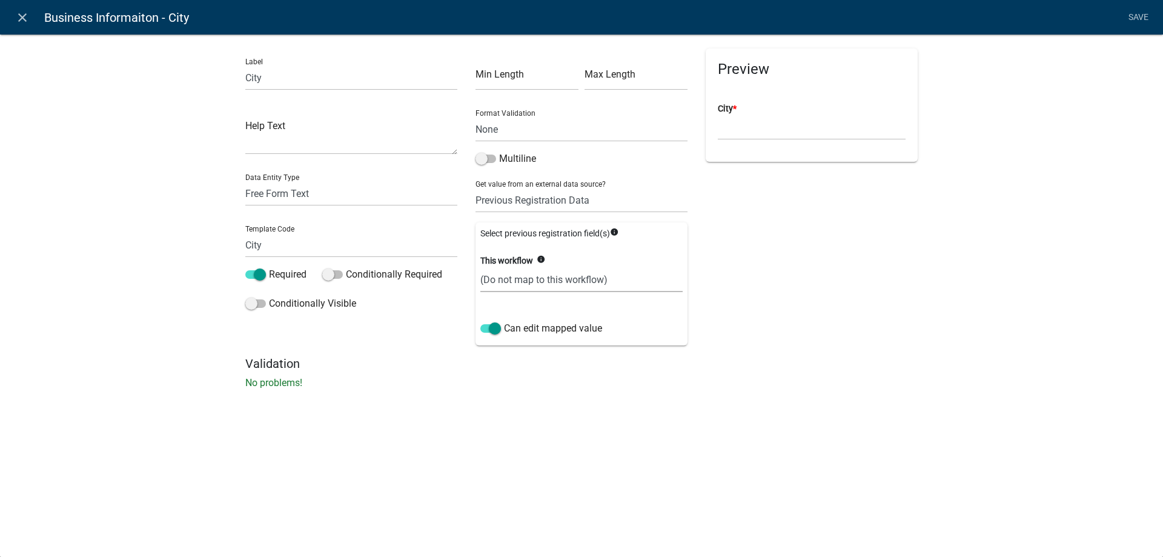
click at [480, 267] on select "(Do not map to this workflow) City" at bounding box center [581, 279] width 202 height 25
select select "1: true"
click option "City" at bounding box center [0, 0] width 0 height 0
click at [1131, 13] on link "Save" at bounding box center [1138, 17] width 30 height 23
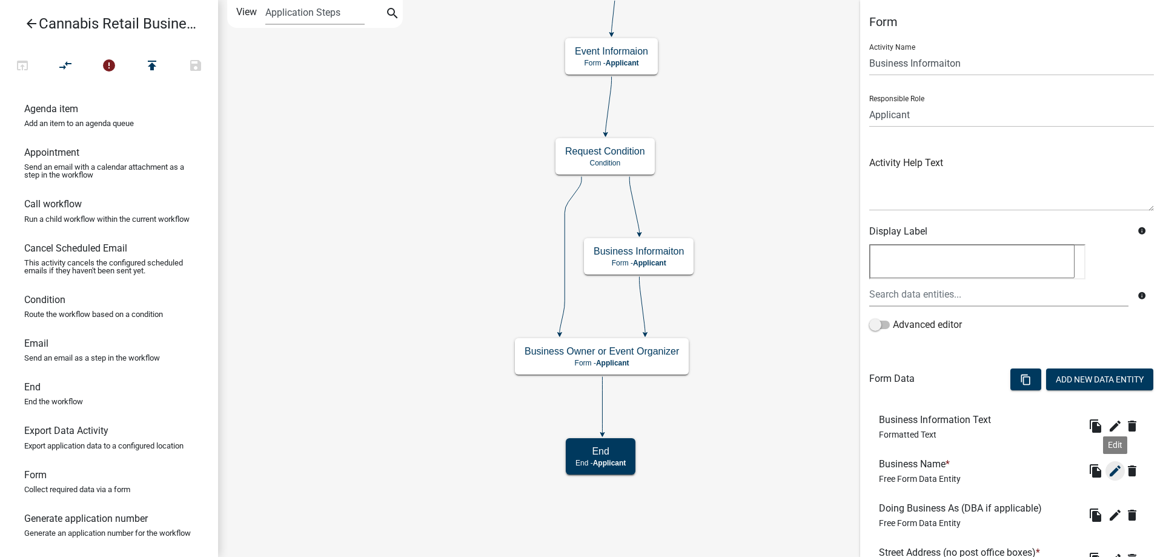
scroll to position [247, 0]
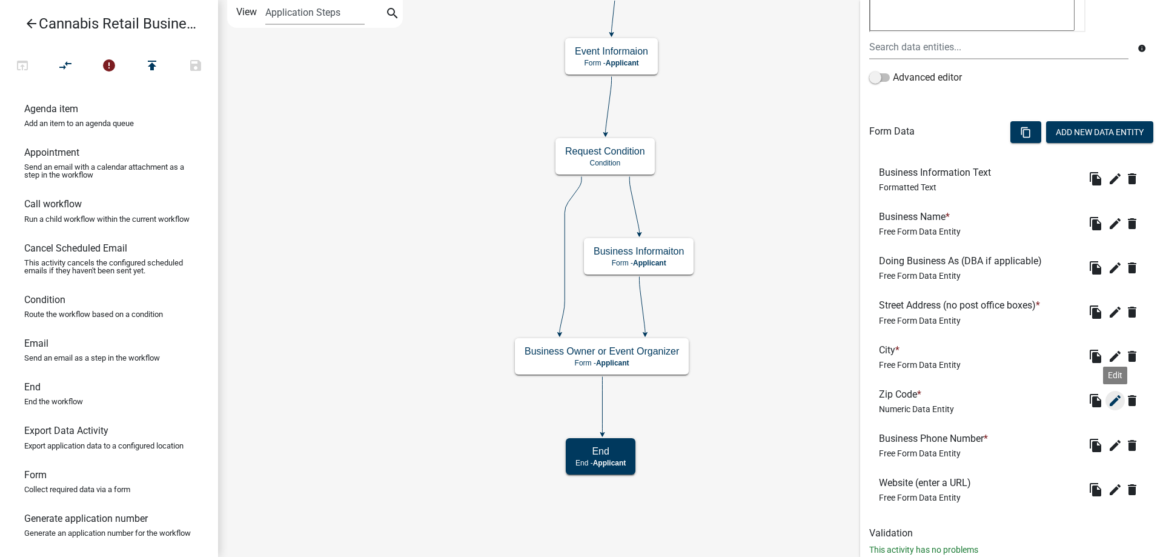
click at [1113, 394] on icon "edit" at bounding box center [1115, 400] width 15 height 15
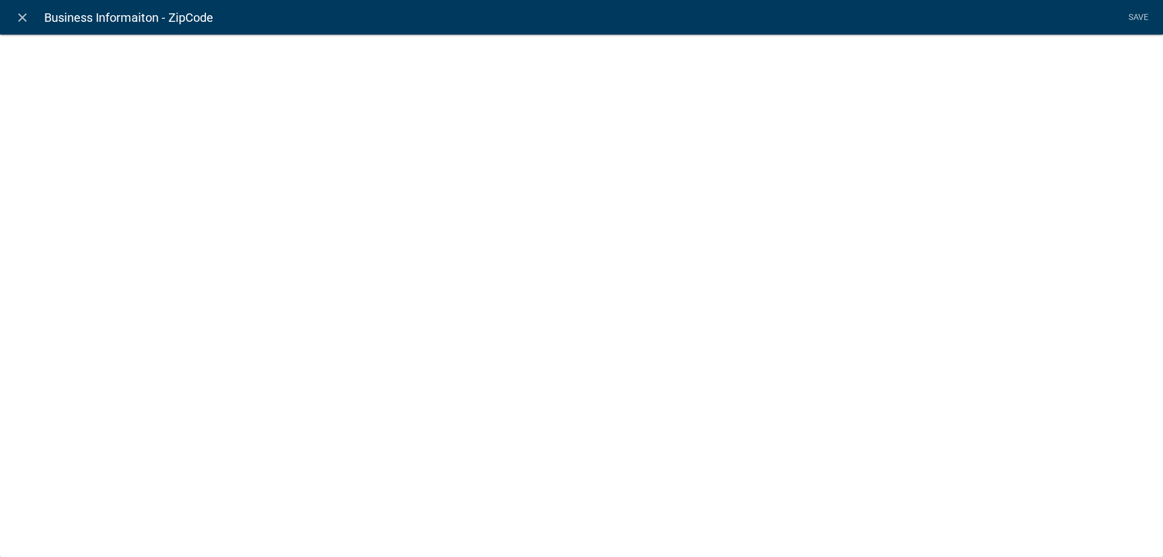
select select "numeric-data"
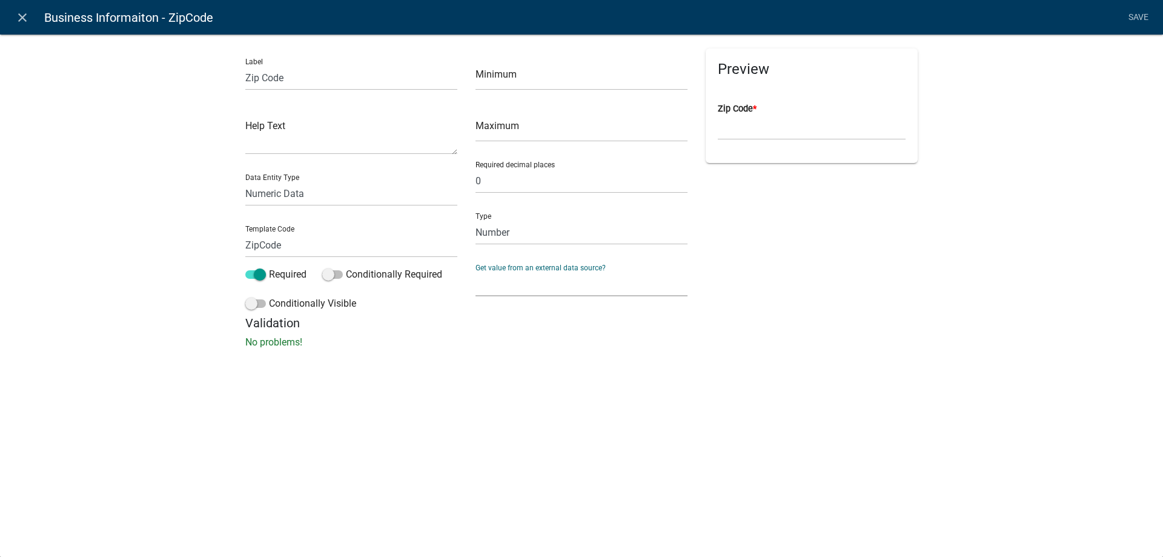
click at [475, 271] on select "None Parcel search Previous Registration Data Applicant Data" at bounding box center [581, 283] width 212 height 25
select select "2: Object"
click option "Previous Registration Data" at bounding box center [0, 0] width 0 height 0
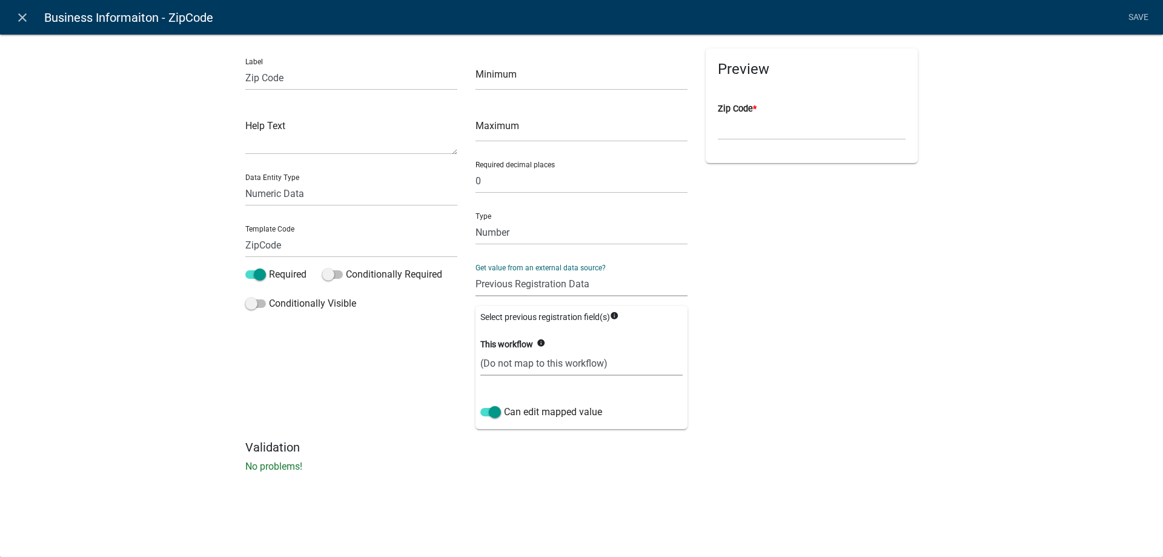
click at [480, 351] on select "(Do not map to this workflow) ZipCode" at bounding box center [581, 363] width 202 height 25
select select "1: true"
click option "ZipCode" at bounding box center [0, 0] width 0 height 0
click at [1142, 15] on link "Save" at bounding box center [1138, 17] width 30 height 23
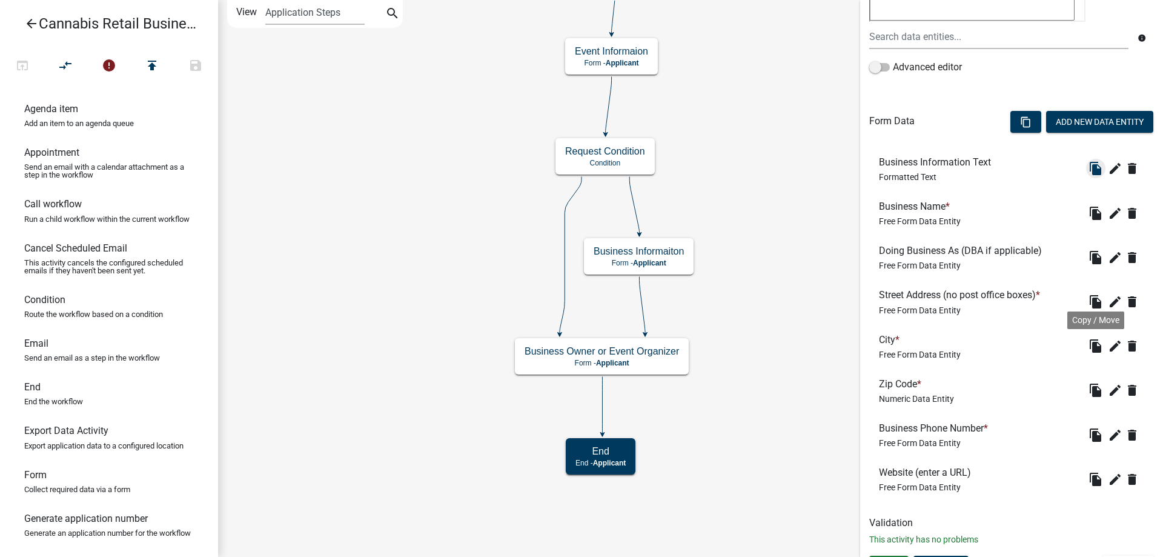
scroll to position [280, 0]
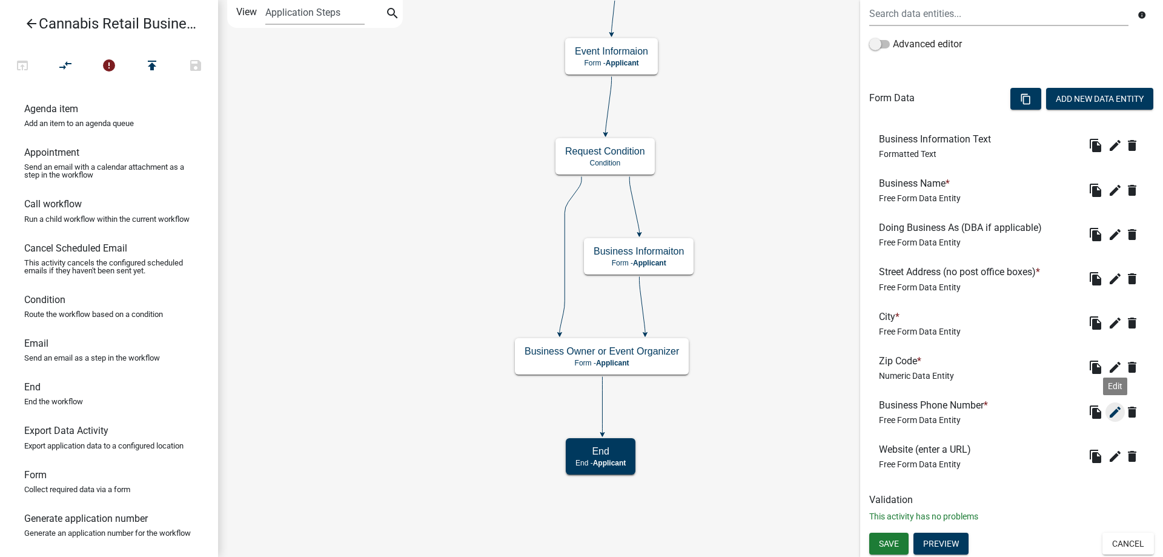
click at [1120, 412] on icon "edit" at bounding box center [1115, 412] width 15 height 15
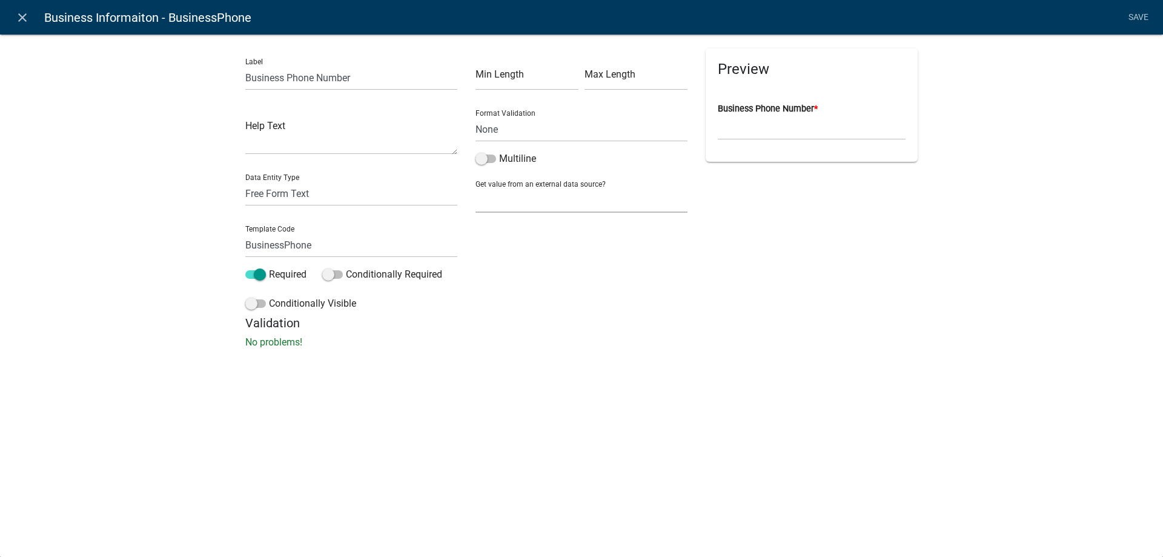
click at [475, 188] on select "None Parcel search Previous Registration Data Applicant Data" at bounding box center [581, 200] width 212 height 25
select select "2: Object"
click option "Previous Registration Data" at bounding box center [0, 0] width 0 height 0
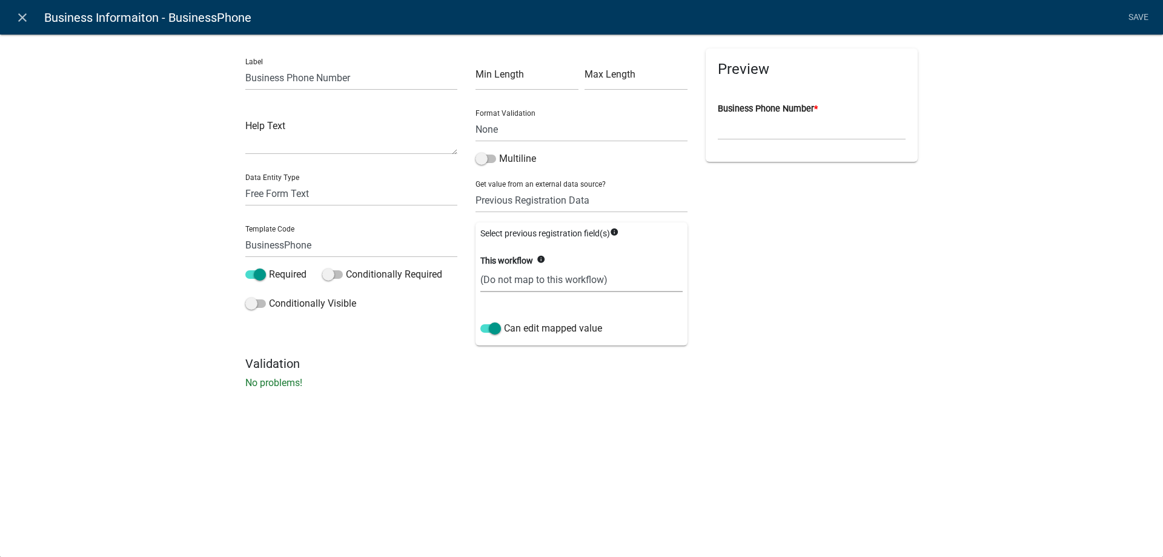
click at [480, 267] on select "(Do not map to this workflow) BusinessPhone" at bounding box center [581, 279] width 202 height 25
select select "1: true"
click option "BusinessPhone" at bounding box center [0, 0] width 0 height 0
click at [1133, 17] on link "Save" at bounding box center [1138, 17] width 30 height 23
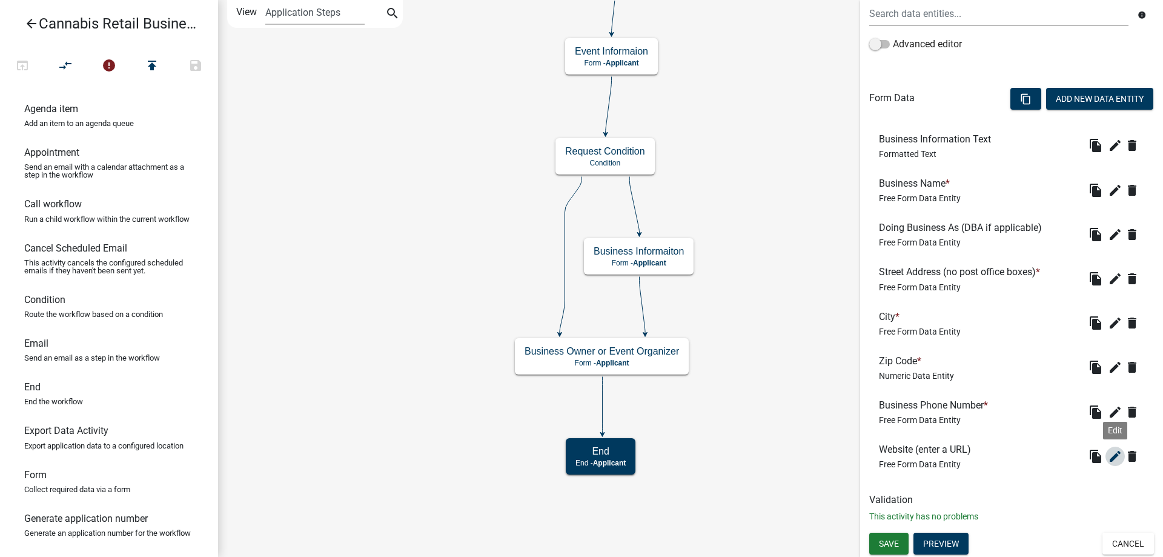
click at [1119, 455] on icon "edit" at bounding box center [1115, 456] width 15 height 15
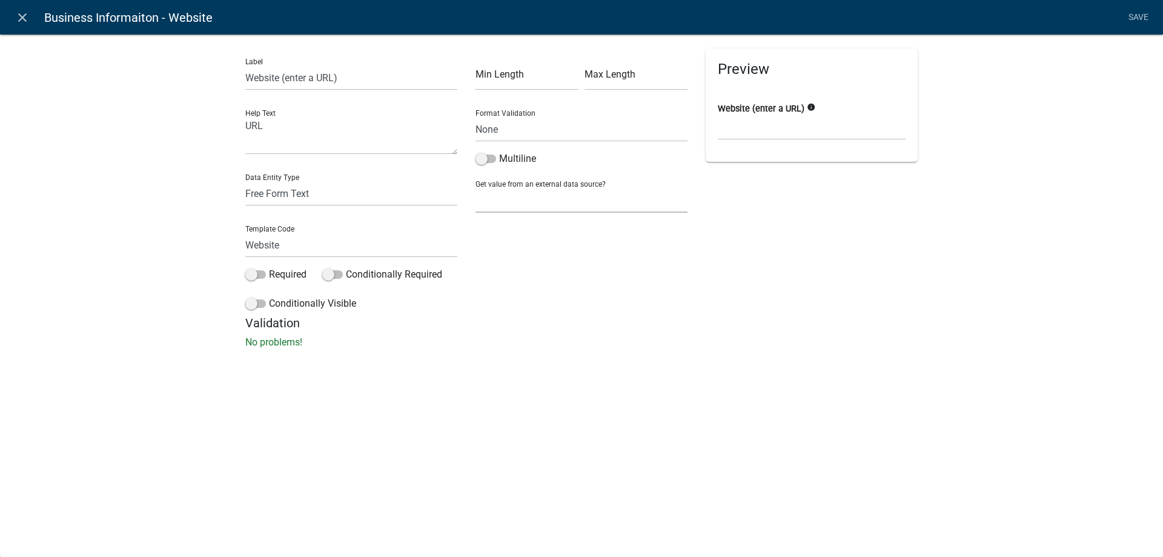
click at [475, 188] on select "None Parcel search Previous Registration Data Applicant Data" at bounding box center [581, 200] width 212 height 25
select select "2: Object"
click option "Previous Registration Data" at bounding box center [0, 0] width 0 height 0
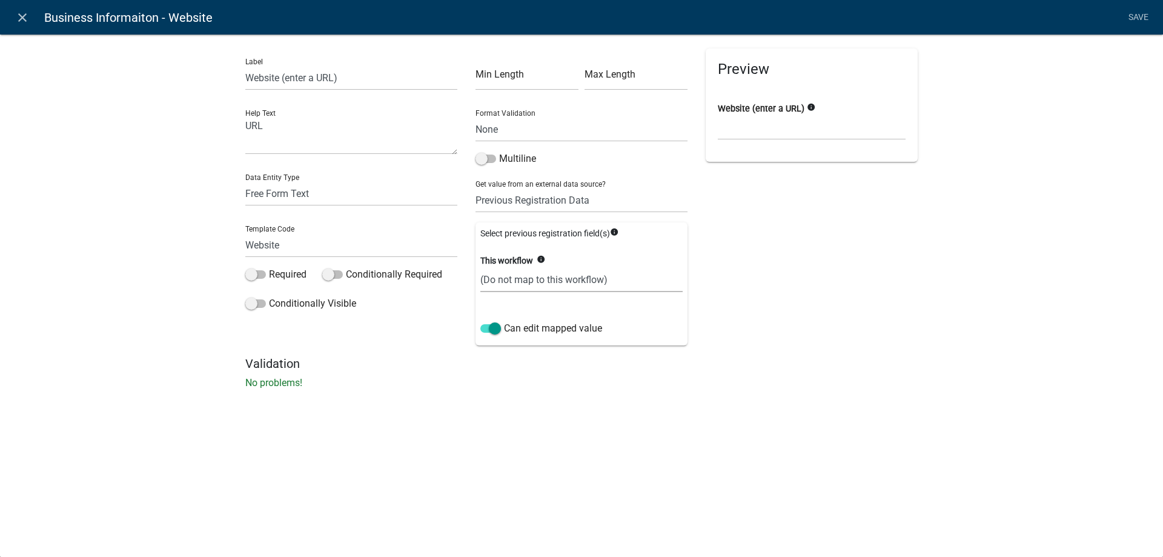
click at [480, 267] on select "(Do not map to this workflow) Website" at bounding box center [581, 279] width 202 height 25
select select "1: true"
click option "Website" at bounding box center [0, 0] width 0 height 0
click at [1139, 18] on link "Save" at bounding box center [1138, 17] width 30 height 23
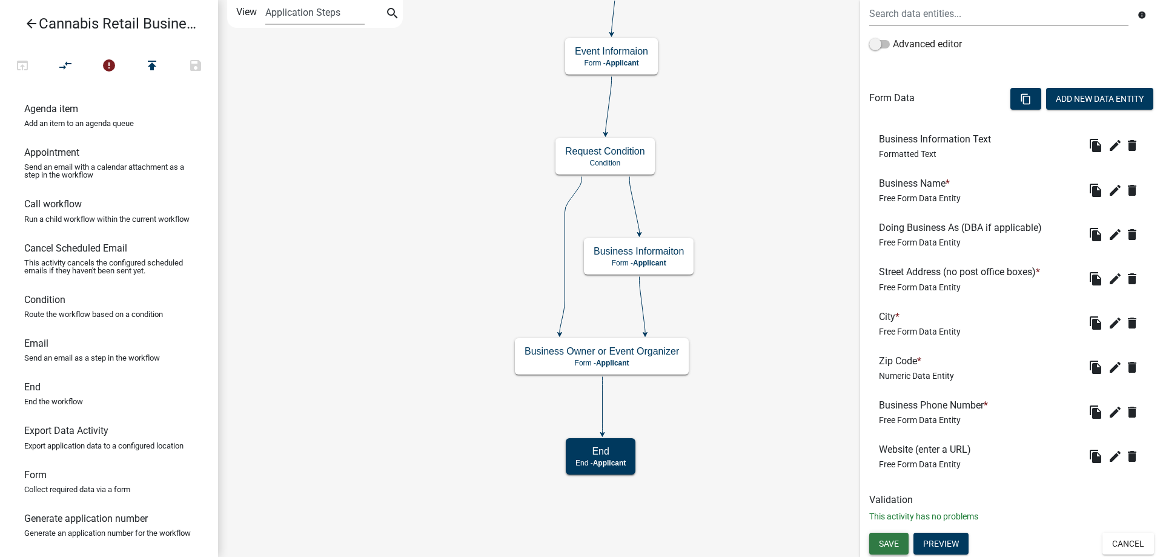
click at [888, 542] on span "Save" at bounding box center [889, 543] width 20 height 10
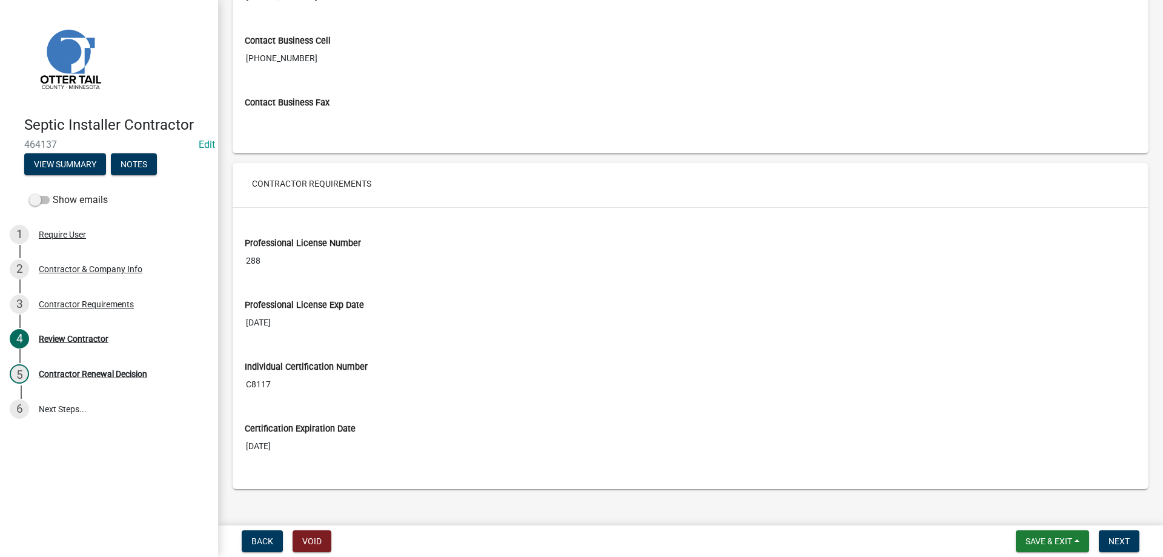
scroll to position [864, 0]
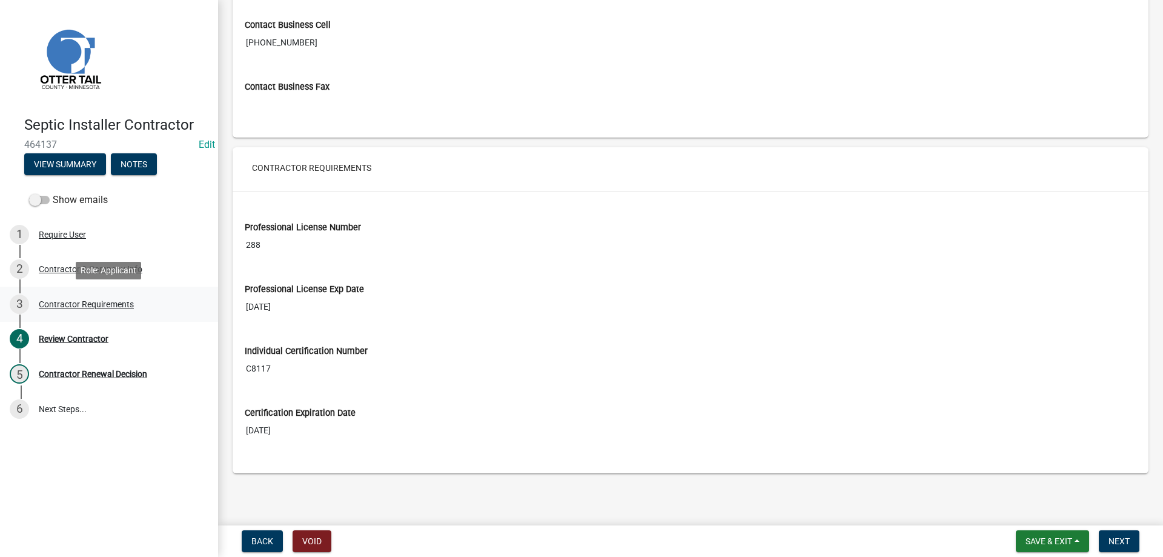
click at [75, 305] on div "Contractor Requirements" at bounding box center [86, 304] width 95 height 8
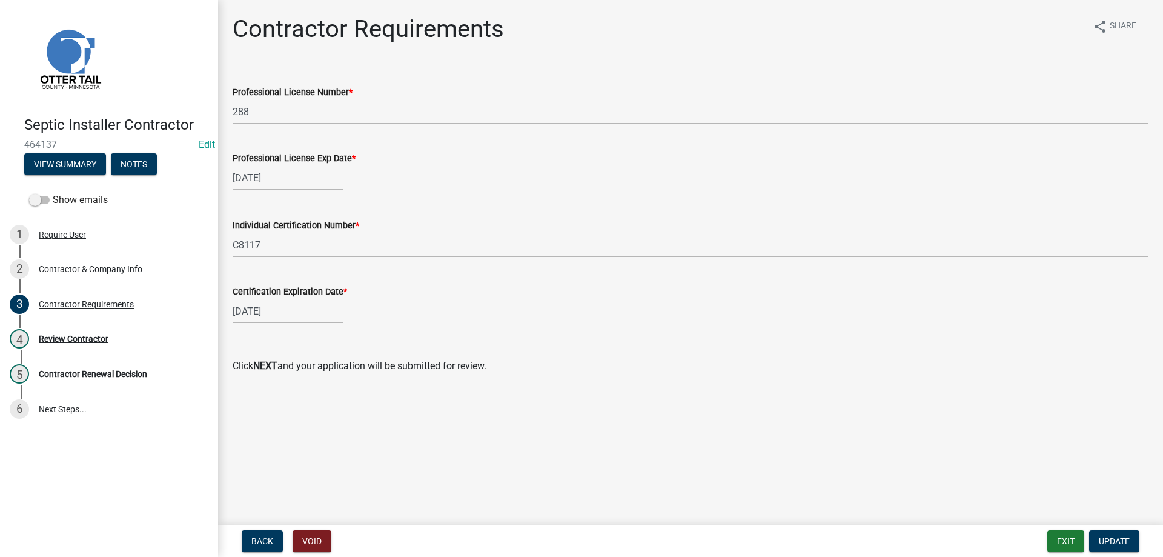
select select "7"
select select "2026"
click at [242, 310] on input "07/25/2026" at bounding box center [288, 311] width 111 height 25
click at [243, 334] on button "Previous month" at bounding box center [244, 336] width 15 height 19
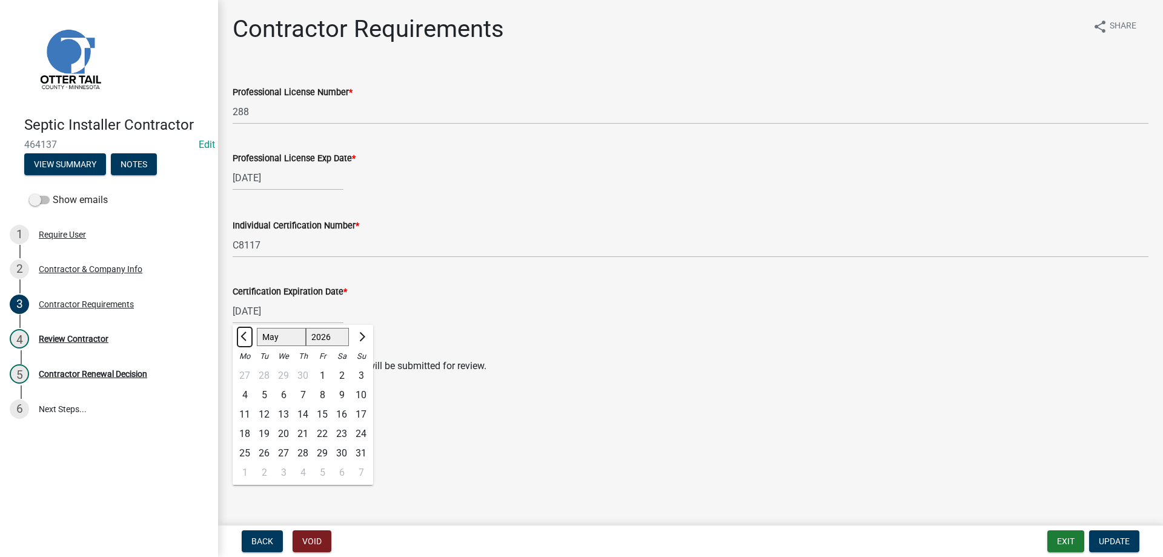
click at [243, 334] on button "Previous month" at bounding box center [244, 336] width 15 height 19
click at [240, 334] on button "Previous month" at bounding box center [244, 336] width 15 height 19
select select "3"
click at [305, 397] on div "5" at bounding box center [302, 394] width 19 height 19
type input "03/05/2026"
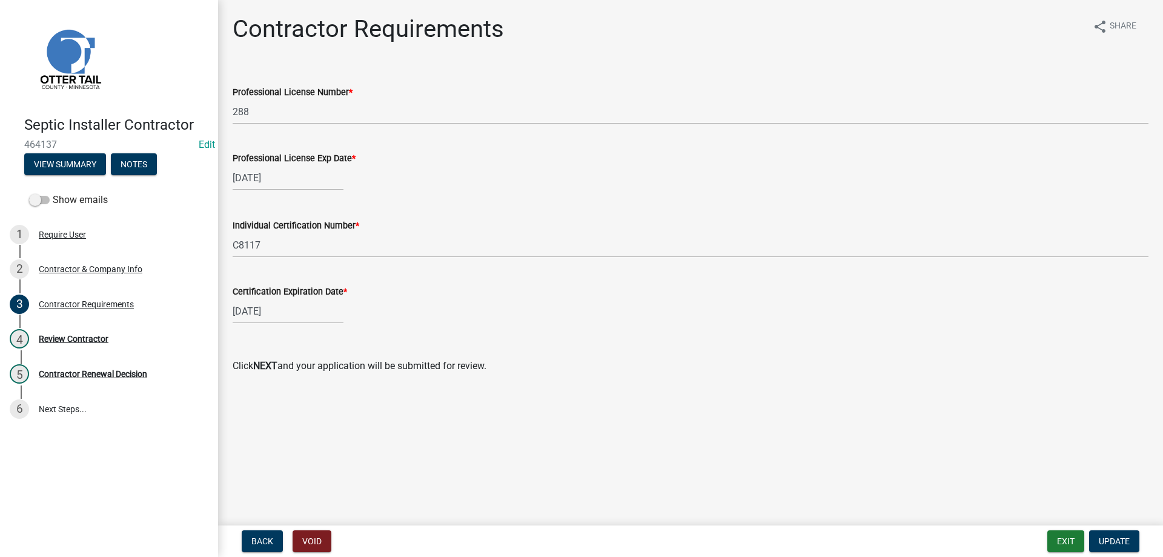
click at [449, 306] on div "03/05/2026" at bounding box center [691, 311] width 916 height 25
click at [286, 180] on input "07/25/2026" at bounding box center [288, 177] width 111 height 25
select select "7"
select select "2026"
click at [262, 317] on div "28" at bounding box center [263, 319] width 19 height 19
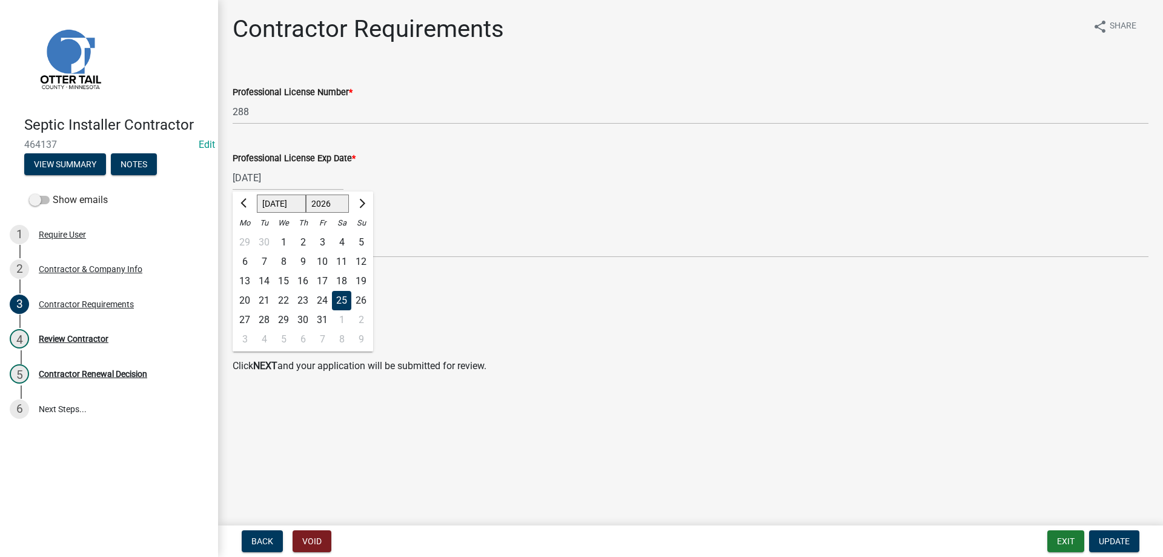
type input "07/28/2026"
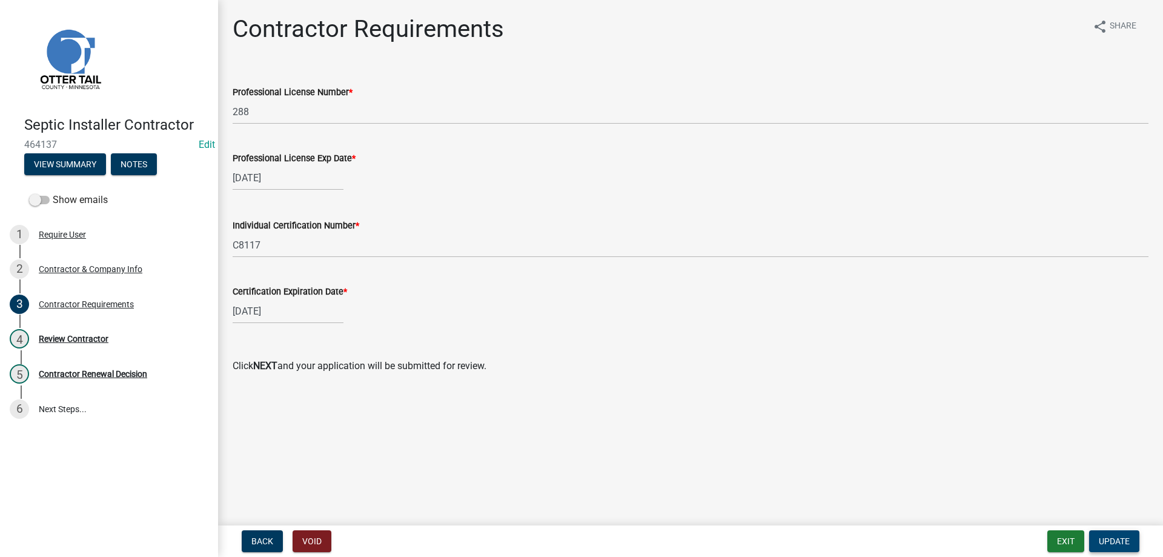
click at [1114, 538] on span "Update" at bounding box center [1114, 541] width 31 height 10
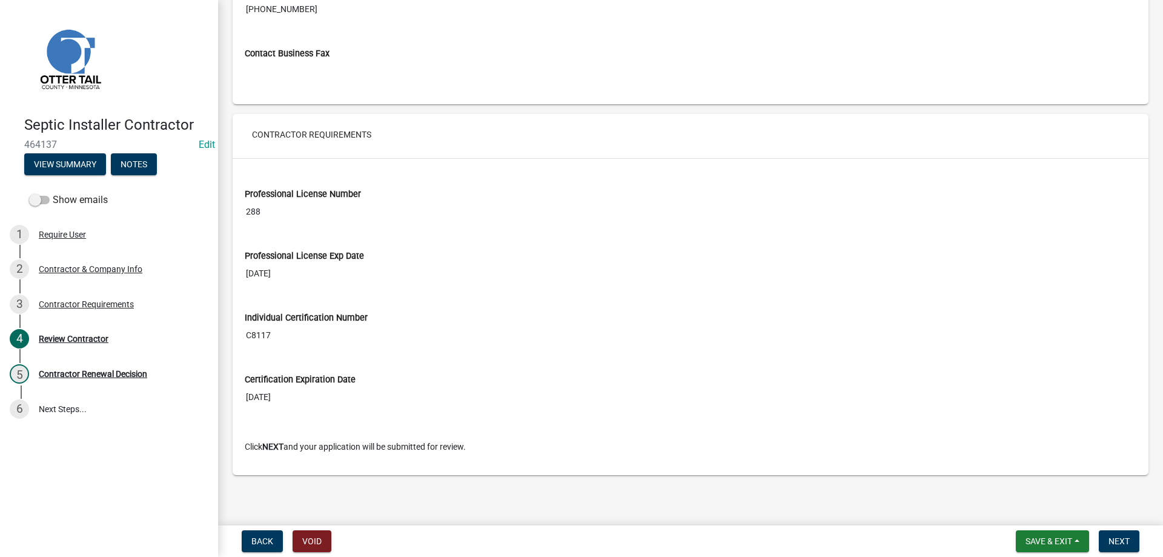
scroll to position [899, 0]
click at [1124, 542] on span "Next" at bounding box center [1118, 541] width 21 height 10
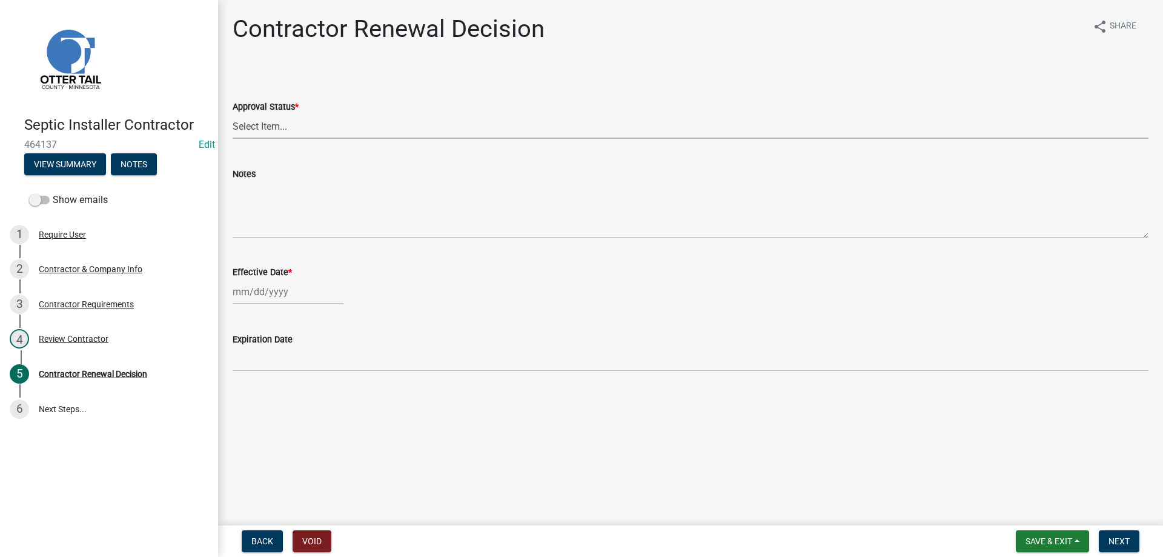
click at [233, 114] on select "Select Item... Approved Denied" at bounding box center [691, 126] width 916 height 25
click option "Approved" at bounding box center [0, 0] width 0 height 0
select select "30db8998-795d-4bbe-8e49-f1ade8865815"
select select "8"
select select "2025"
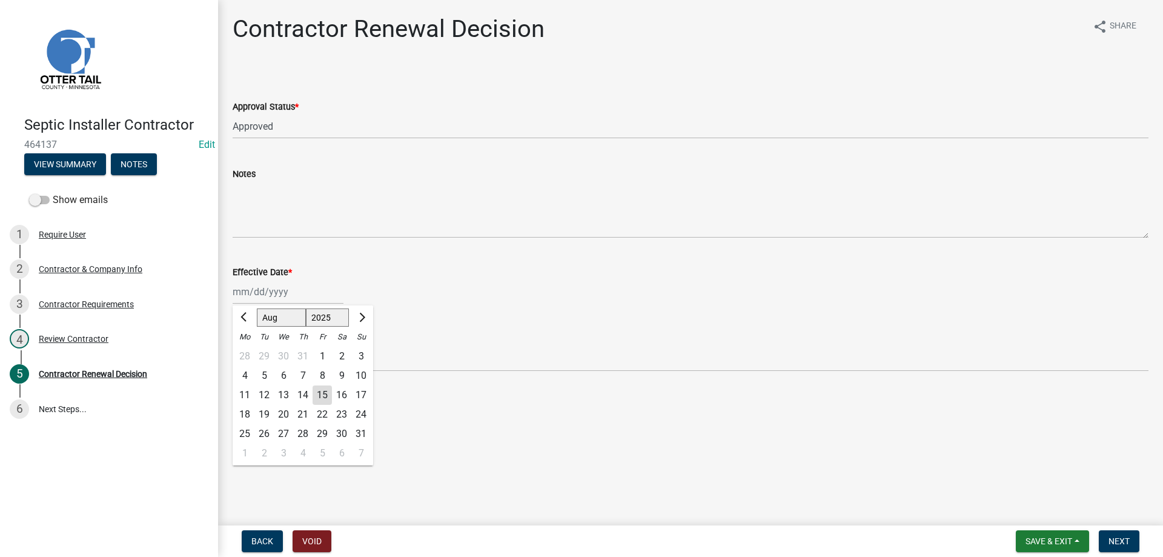
click at [268, 296] on input "Effective Date *" at bounding box center [288, 291] width 111 height 25
click at [324, 394] on div "15" at bounding box center [322, 394] width 19 height 19
type input "08/15/2025"
click at [1117, 541] on span "Next" at bounding box center [1118, 541] width 21 height 10
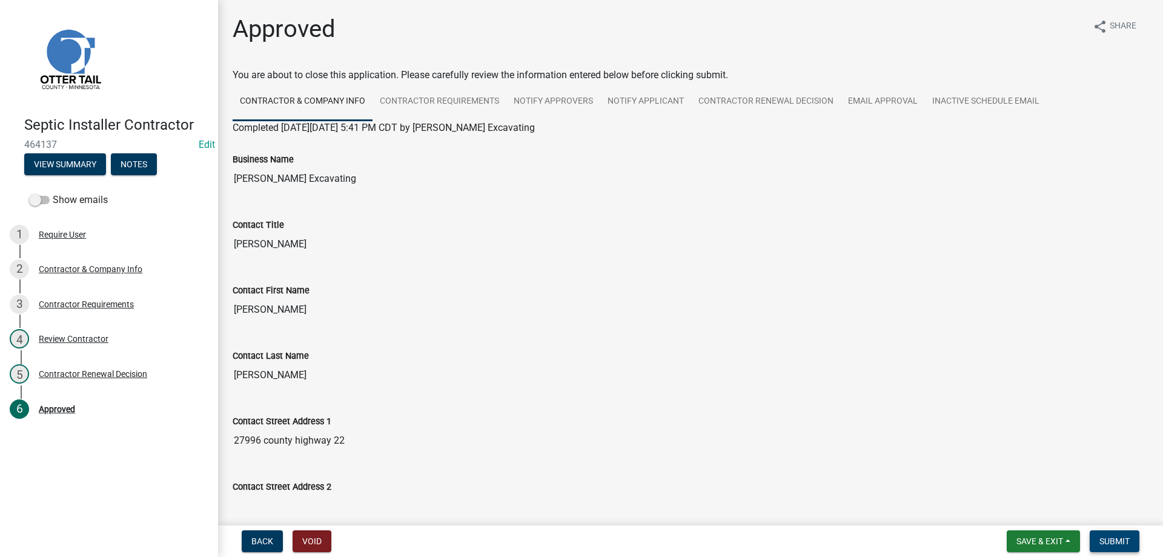
click at [1112, 541] on span "Submit" at bounding box center [1114, 541] width 30 height 10
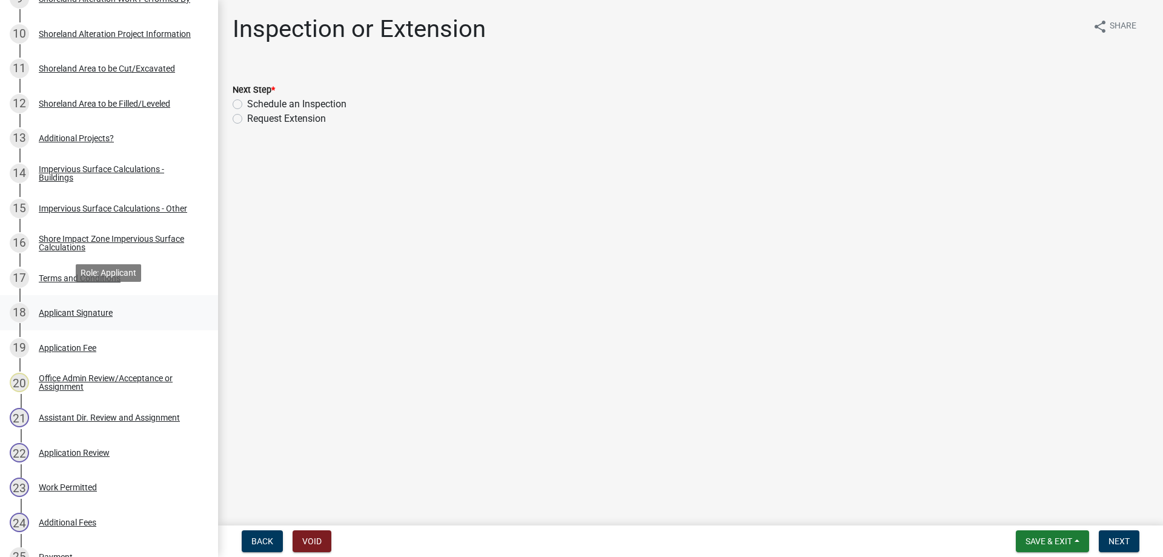
scroll to position [556, 0]
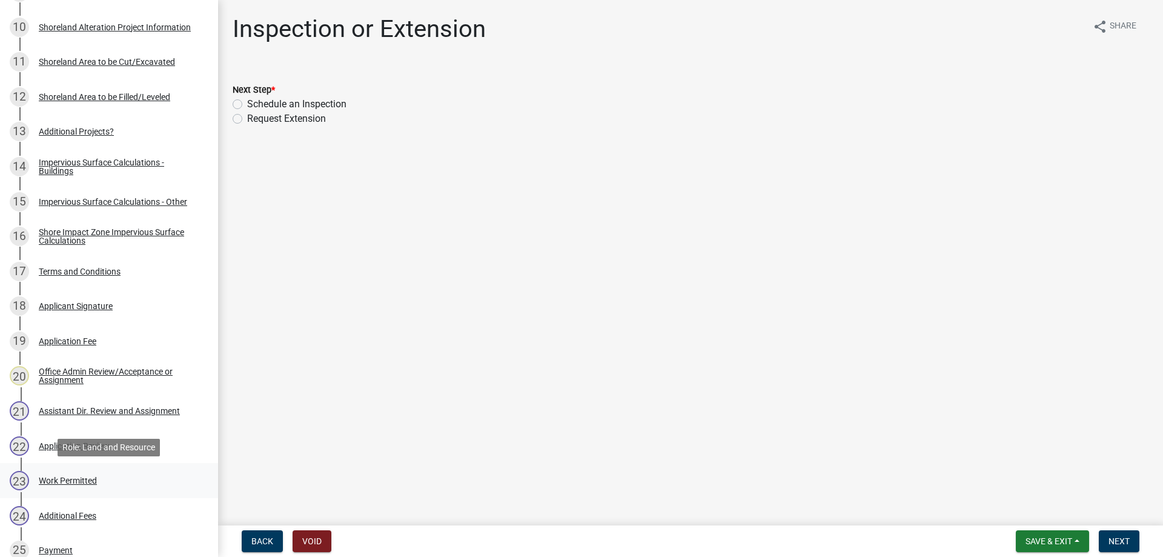
click at [80, 479] on div "Work Permitted" at bounding box center [68, 480] width 58 height 8
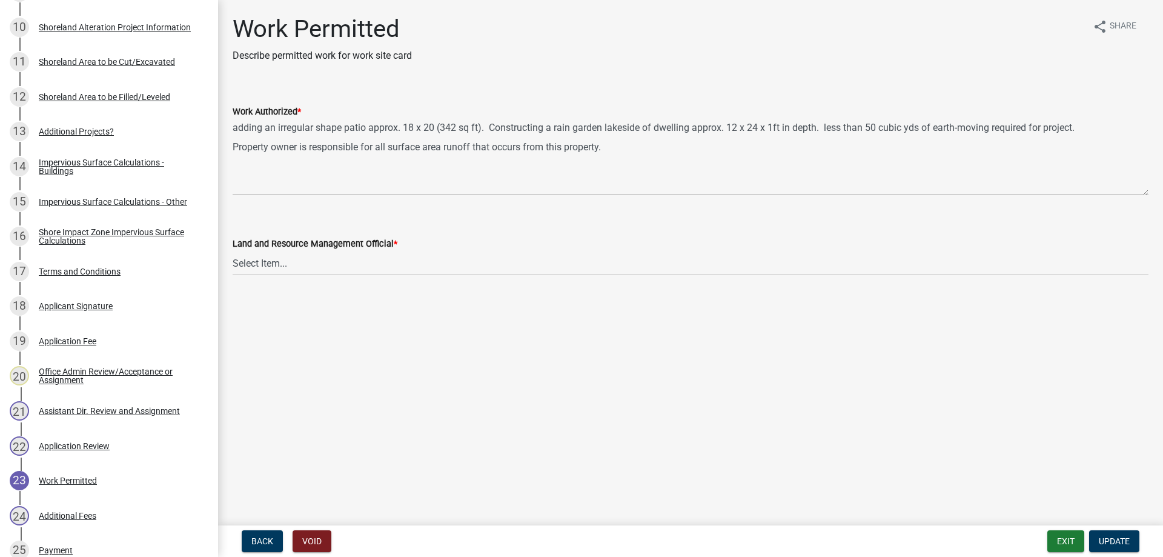
drag, startPoint x: 1138, startPoint y: 173, endPoint x: 1140, endPoint y: 191, distance: 18.3
click at [1140, 191] on textarea "adding an irregular shape patio approx. 18 x 20 (342 sq ft). Constructing a rai…" at bounding box center [691, 157] width 916 height 76
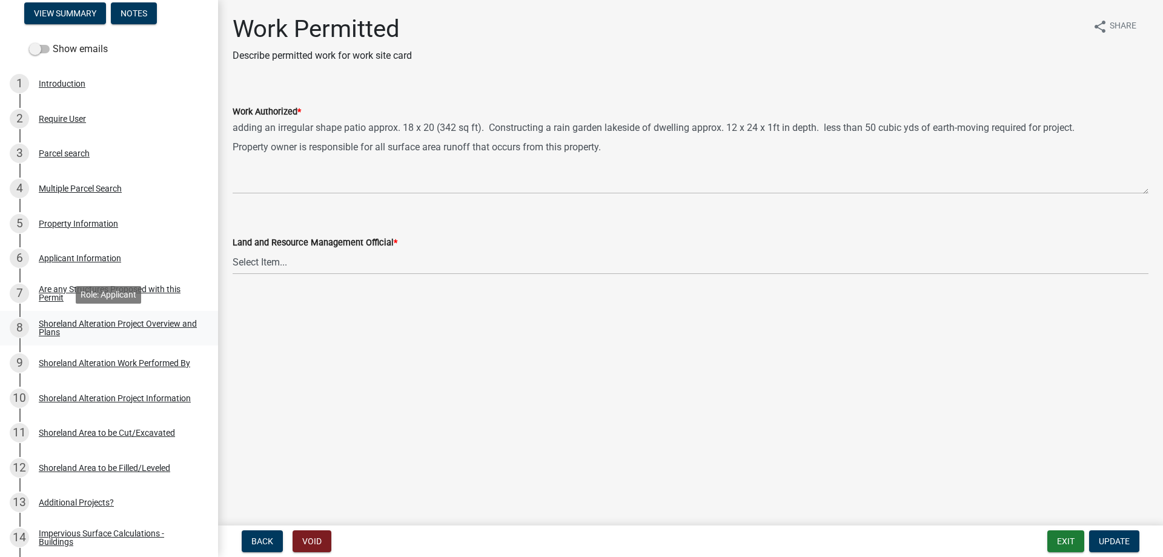
click at [162, 325] on div "Shoreland Alteration Project Overview and Plans" at bounding box center [119, 327] width 160 height 17
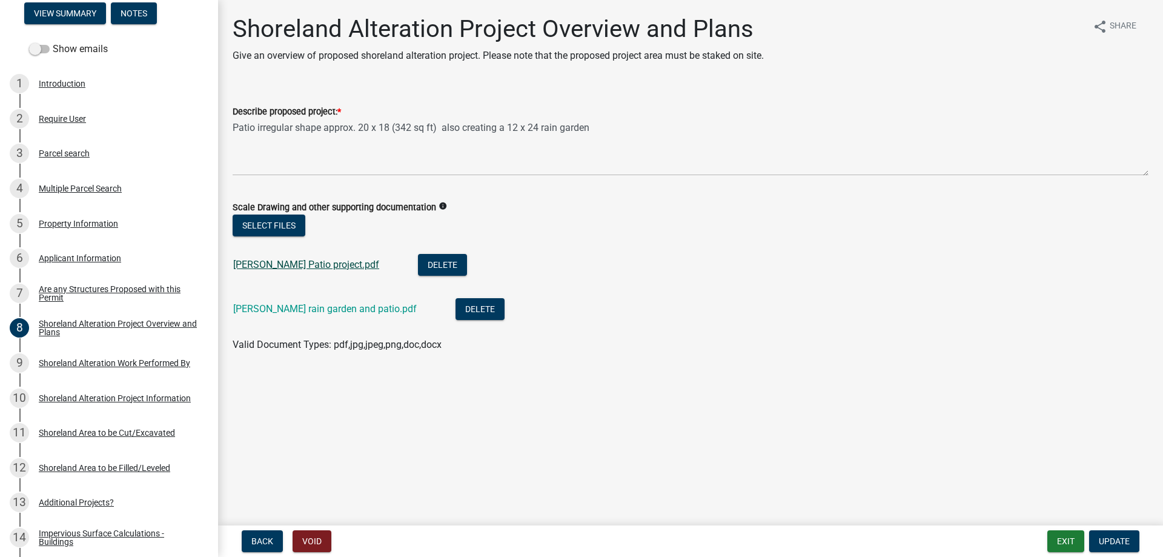
click at [291, 267] on link "Hochhalter Patio project.pdf" at bounding box center [306, 265] width 146 height 12
click at [295, 308] on link "Hochhalter rain garden and patio.pdf" at bounding box center [325, 309] width 184 height 12
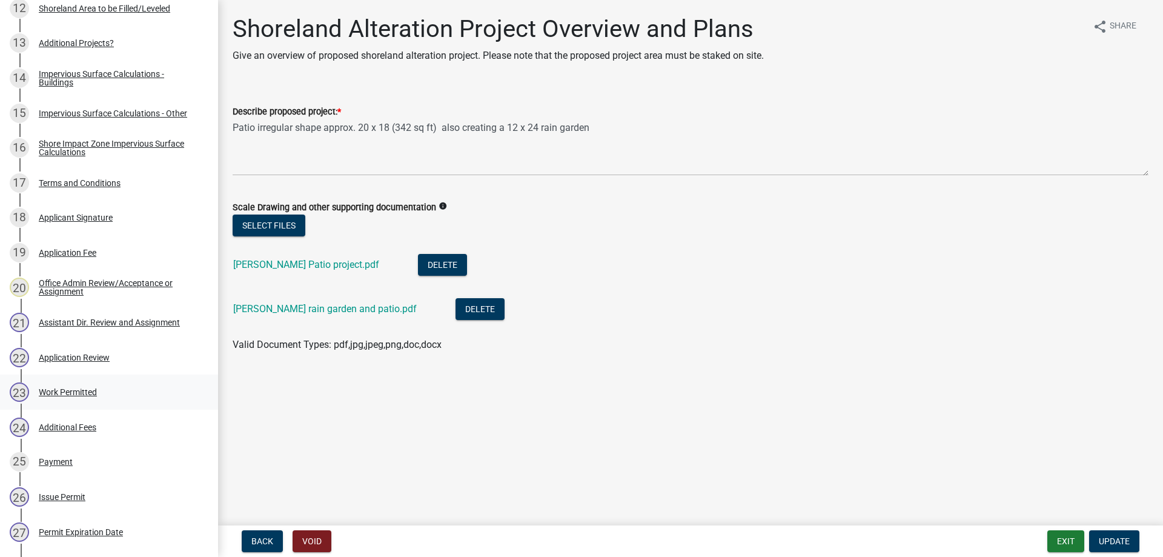
scroll to position [680, 0]
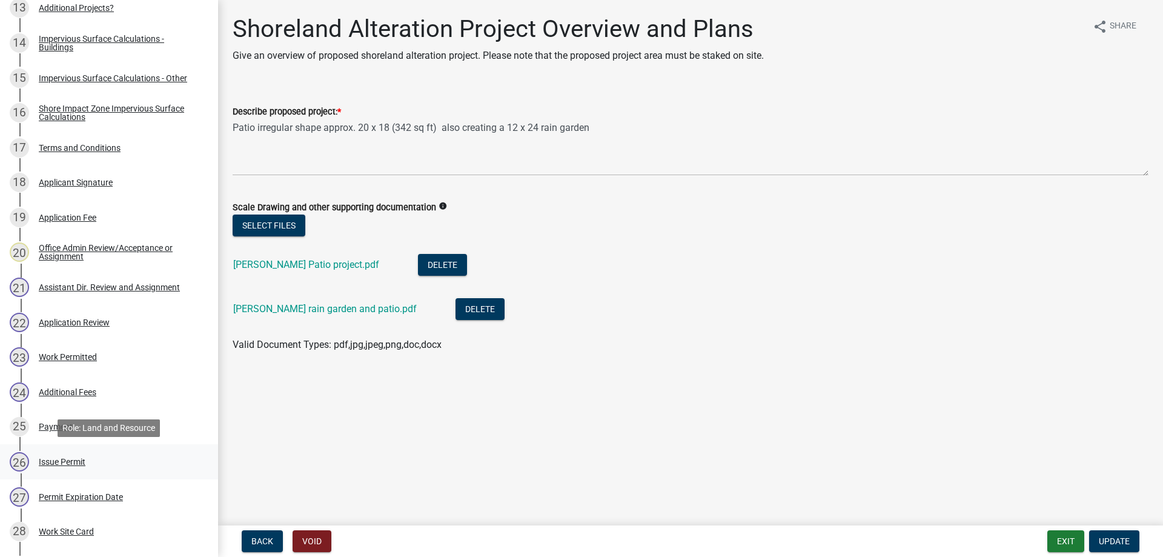
click at [73, 463] on div "Issue Permit" at bounding box center [62, 461] width 47 height 8
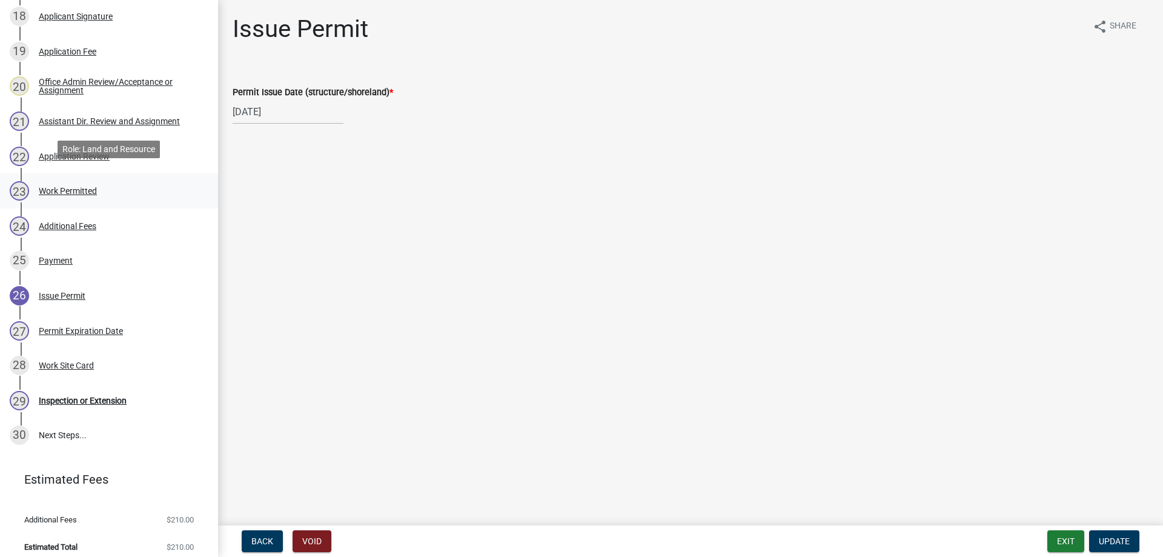
scroll to position [854, 0]
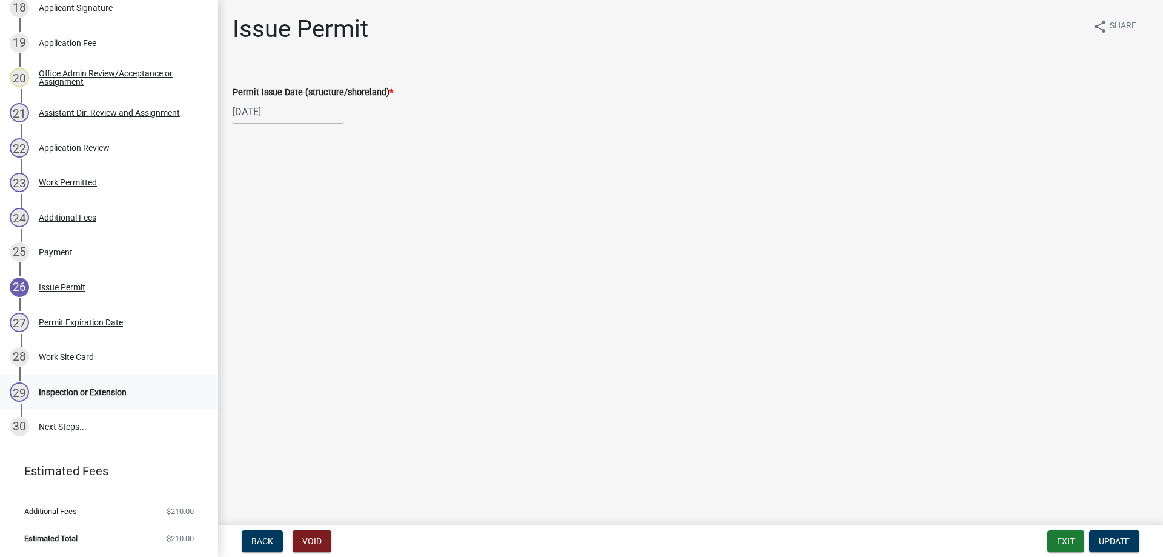
click at [117, 392] on div "Inspection or Extension" at bounding box center [83, 392] width 88 height 8
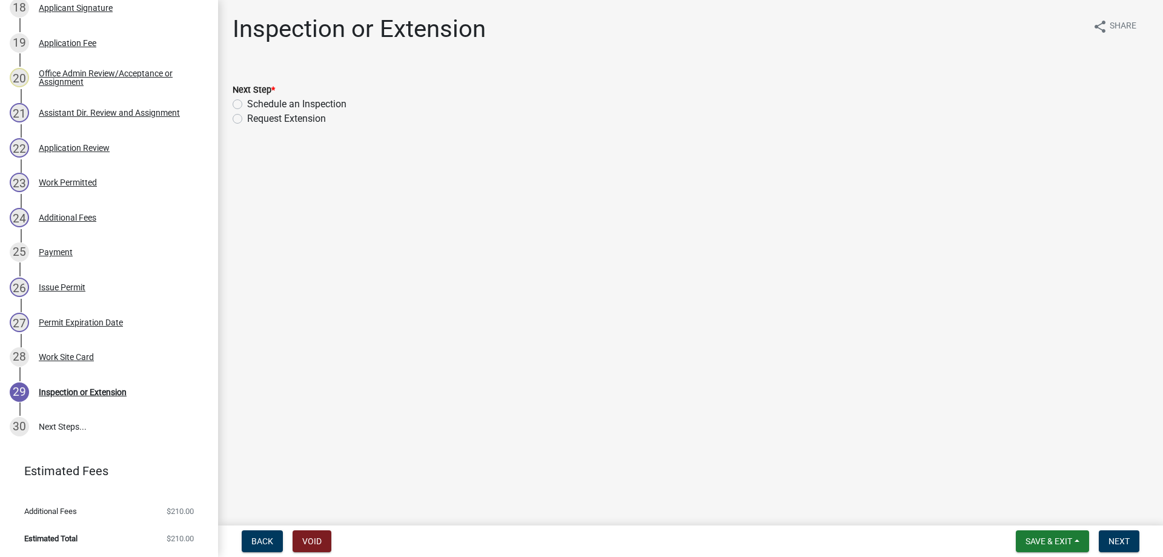
click at [247, 104] on label "Schedule an Inspection" at bounding box center [296, 104] width 99 height 15
click at [247, 104] on input "Schedule an Inspection" at bounding box center [251, 101] width 8 height 8
radio input "true"
click at [1129, 544] on span "Next" at bounding box center [1118, 541] width 21 height 10
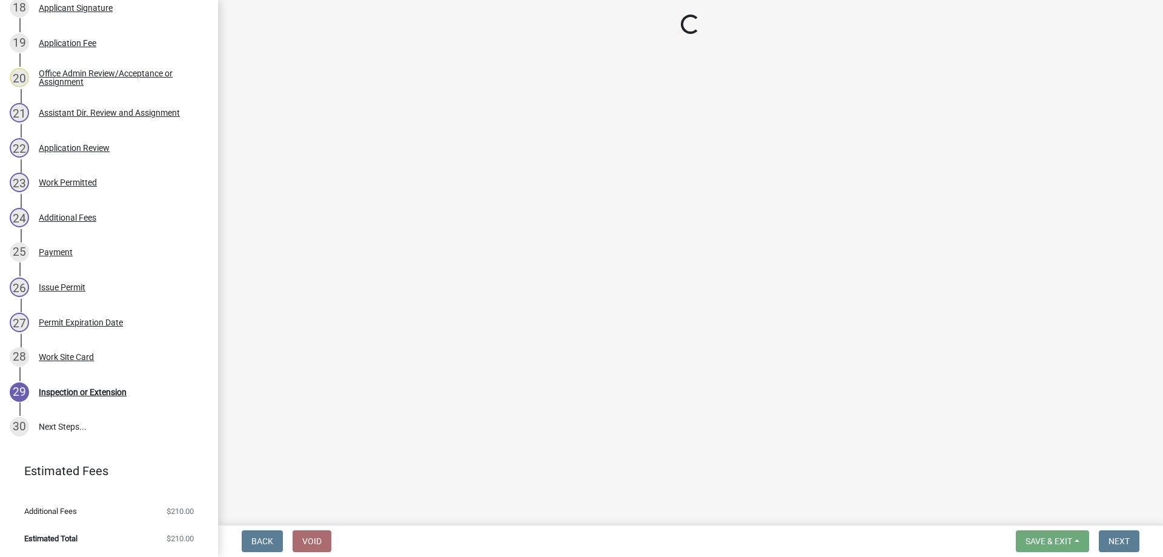
scroll to position [924, 0]
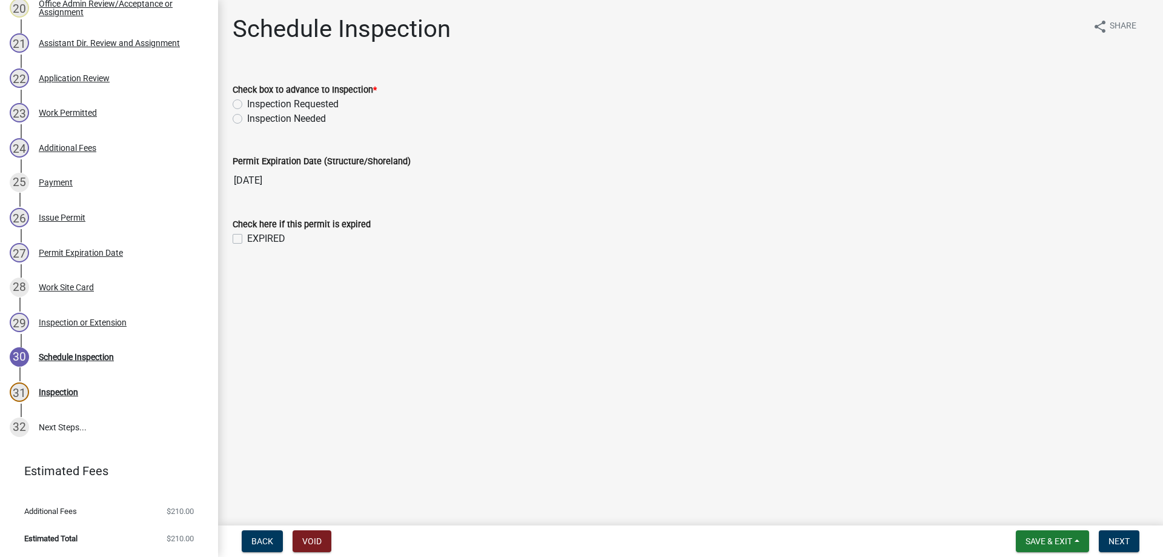
click at [247, 120] on label "Inspection Needed" at bounding box center [286, 118] width 79 height 15
click at [247, 119] on input "Inspection Needed" at bounding box center [251, 115] width 8 height 8
radio input "true"
click at [247, 240] on label "EXPIRED" at bounding box center [266, 238] width 38 height 15
click at [247, 239] on input "EXPIRED" at bounding box center [251, 235] width 8 height 8
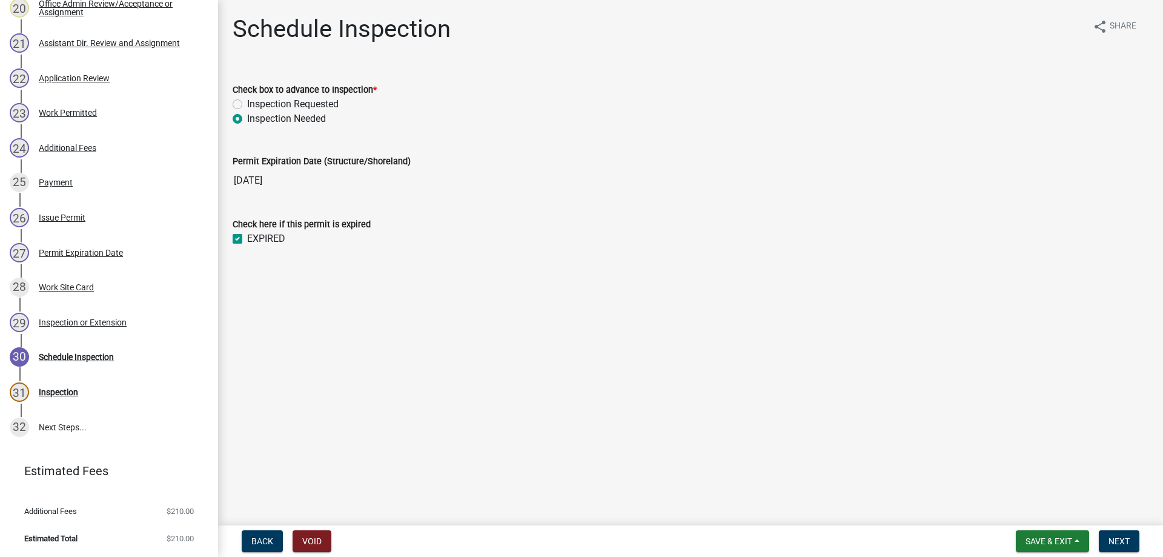
checkbox input "true"
click at [1119, 540] on span "Next" at bounding box center [1118, 541] width 21 height 10
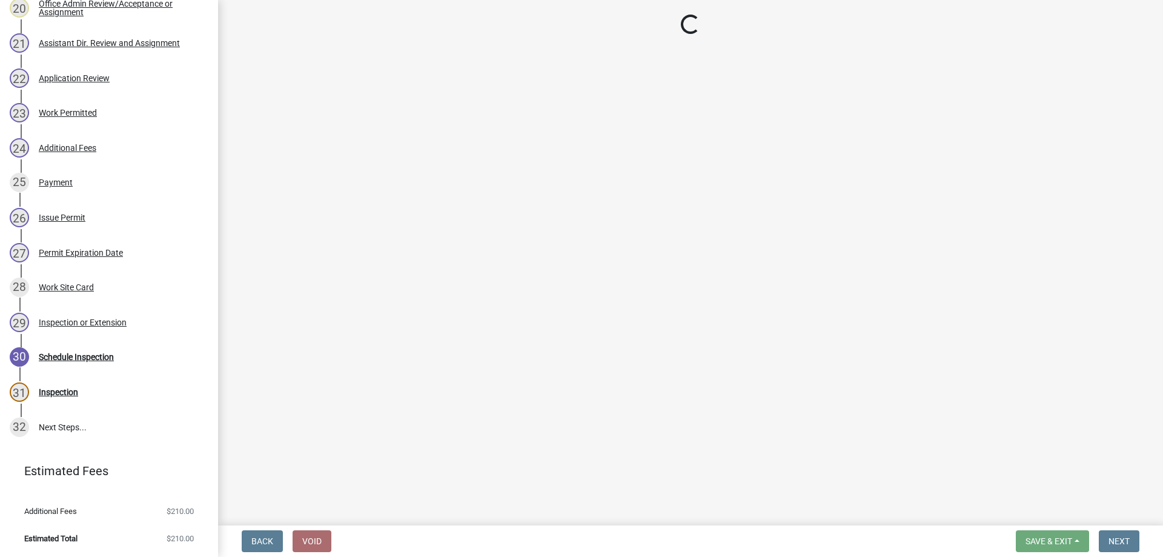
select select "710d5f49-2663-4e73-9718-d0c4e189f5ed"
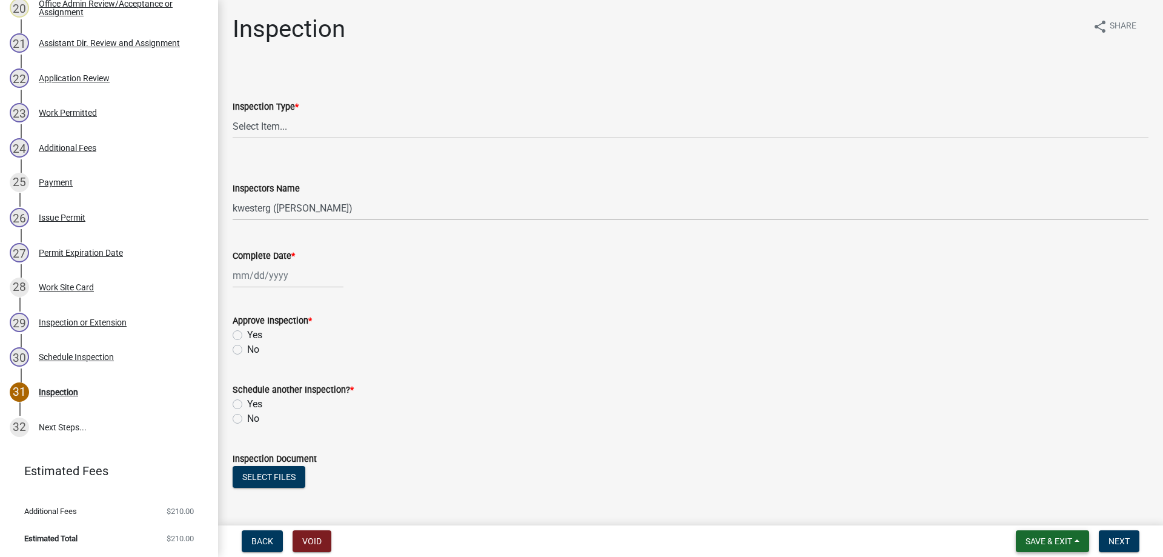
click at [1037, 538] on span "Save & Exit" at bounding box center [1048, 541] width 47 height 10
click at [1022, 507] on button "Save & Exit" at bounding box center [1040, 509] width 97 height 29
